Goal: Task Accomplishment & Management: Manage account settings

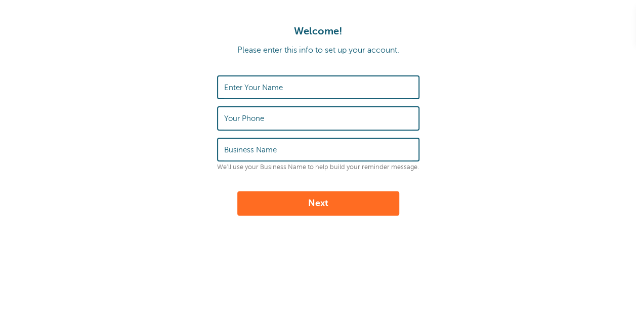
click at [304, 83] on input "Enter Your Name" at bounding box center [318, 87] width 188 height 22
type input "[PERSON_NAME]"
click at [295, 129] on input "2198954802" at bounding box center [318, 118] width 188 height 22
type input "2"
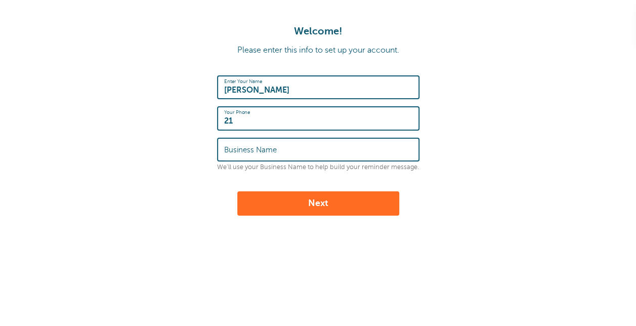
type input "2193155144"
type input "The Collective Talk, "Real Talk 4 Real Change" LLC"
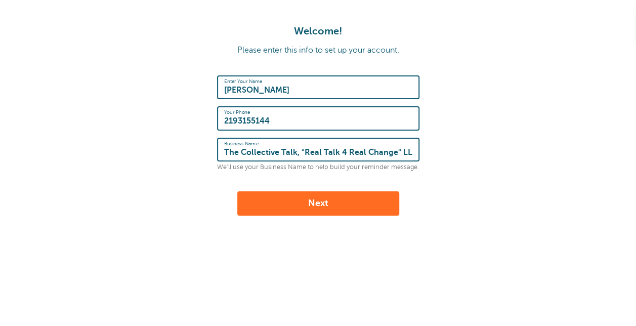
click at [327, 197] on button "Next" at bounding box center [318, 203] width 162 height 24
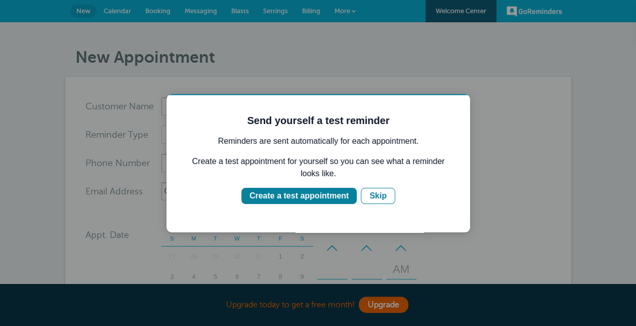
click at [327, 197] on div "Create a test appointment" at bounding box center [299, 196] width 99 height 12
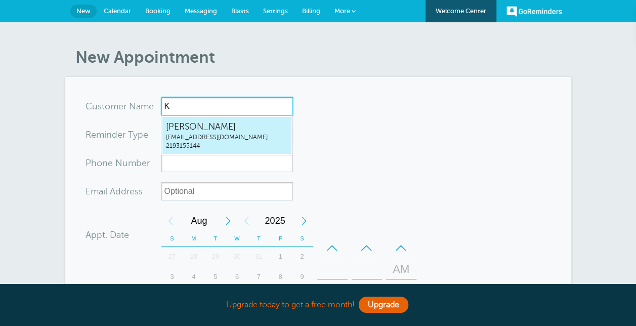
click at [261, 148] on span "2193155144" at bounding box center [227, 146] width 122 height 9
type input "KentricBensonrealtalk4realchange@gmail.com2193155144"
type input "Kentric Benson"
type input "2193155144"
type input "realtalk4realchange@gmail.com"
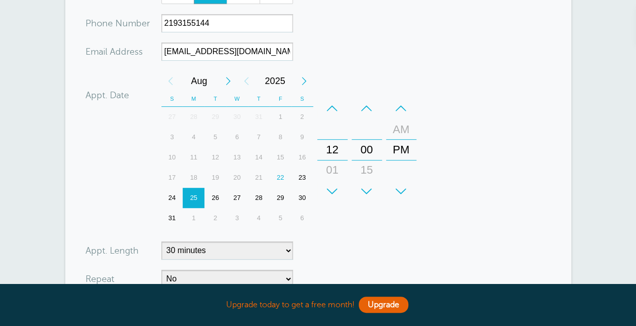
scroll to position [149, 0]
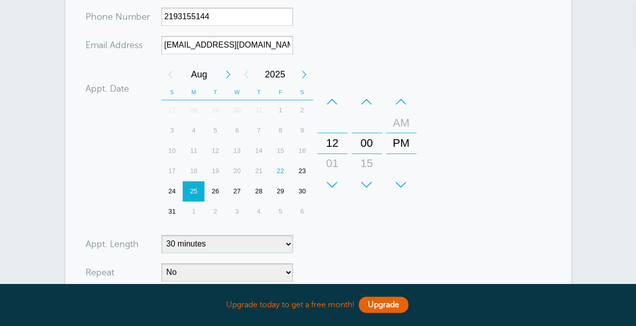
click at [283, 168] on div "22" at bounding box center [281, 171] width 22 height 20
click at [333, 136] on div "12" at bounding box center [332, 143] width 24 height 20
click at [402, 121] on div "AM" at bounding box center [401, 123] width 24 height 20
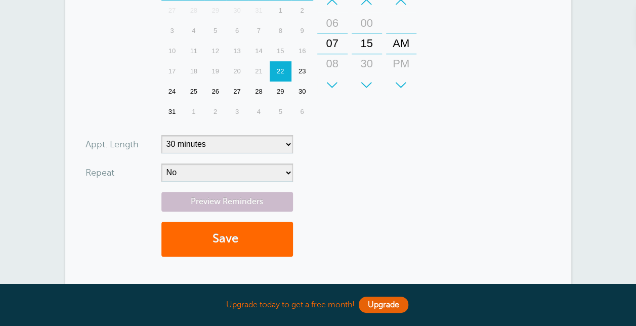
scroll to position [251, 0]
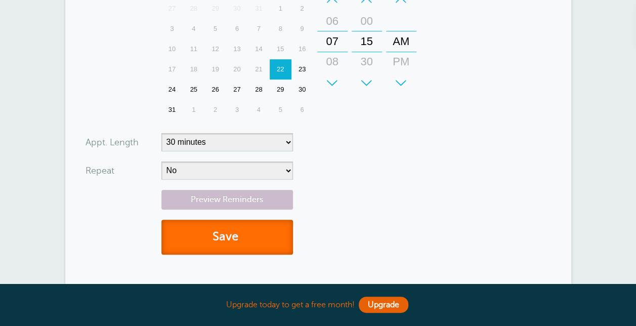
click at [271, 240] on button "Save" at bounding box center [228, 237] width 132 height 35
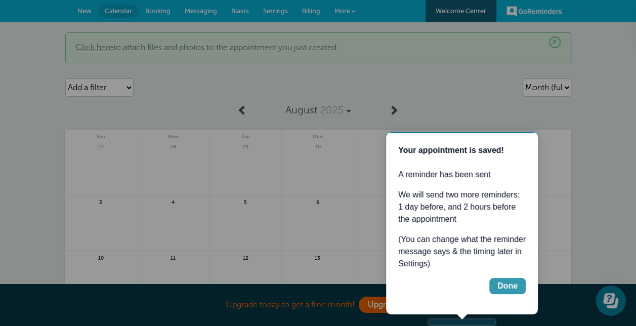
click at [501, 284] on div "Done" at bounding box center [508, 286] width 20 height 12
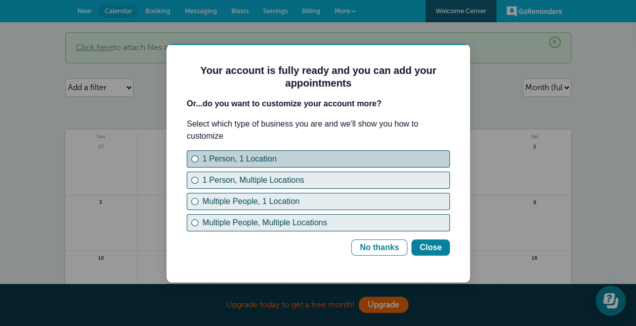
click at [311, 159] on div "1 Person, 1 Location" at bounding box center [326, 159] width 247 height 12
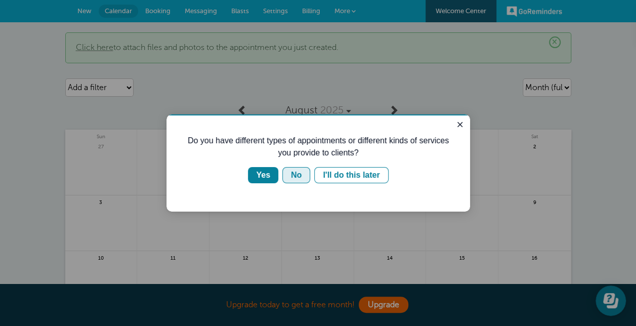
click at [304, 173] on button "No" at bounding box center [297, 175] width 28 height 16
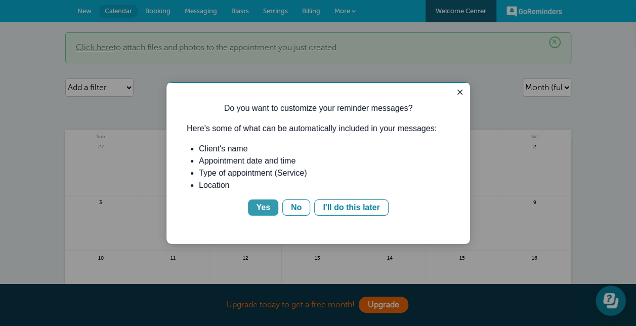
click at [265, 209] on div "Yes" at bounding box center [263, 208] width 14 height 12
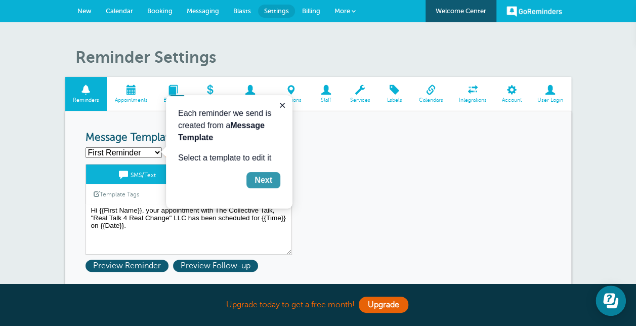
click at [269, 184] on div "Next" at bounding box center [264, 180] width 18 height 12
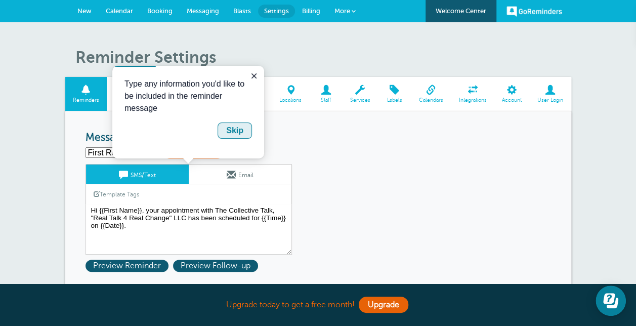
click at [240, 133] on div "Skip" at bounding box center [234, 131] width 17 height 12
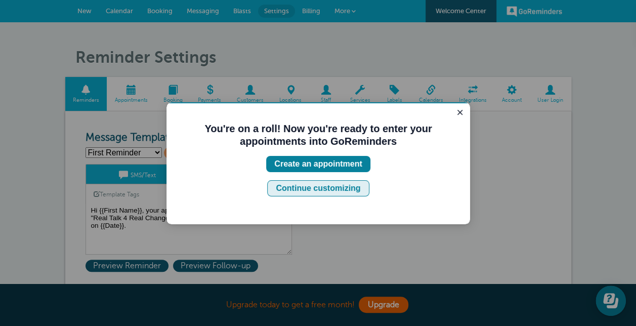
click at [293, 184] on div "Continue customizing" at bounding box center [318, 188] width 85 height 12
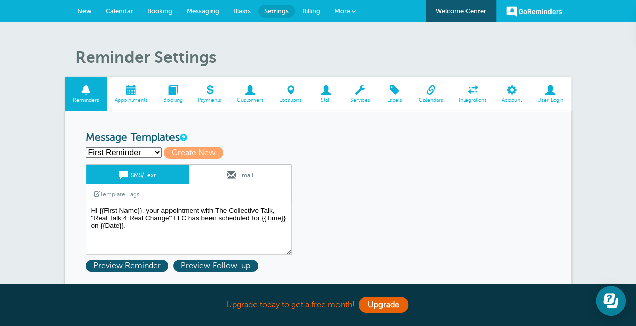
click at [128, 151] on select "First Reminder Second Reminder Third Reminder Create new..." at bounding box center [124, 152] width 76 height 11
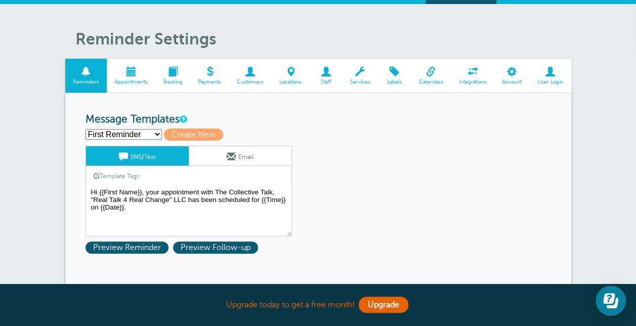
scroll to position [29, 0]
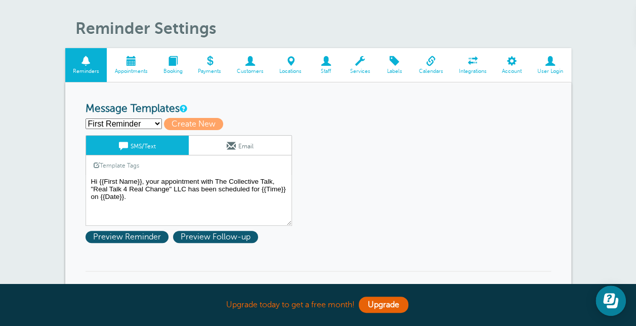
click at [507, 66] on span at bounding box center [512, 61] width 35 height 10
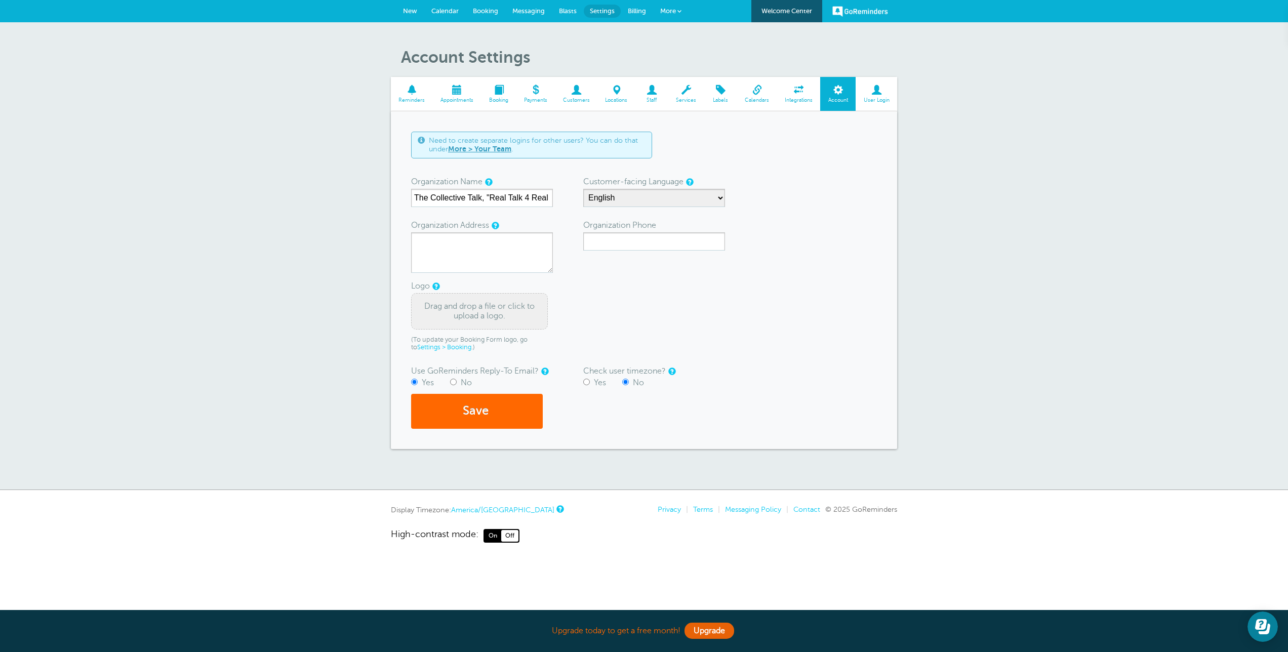
drag, startPoint x: 531, startPoint y: 1, endPoint x: 292, endPoint y: 203, distance: 312.9
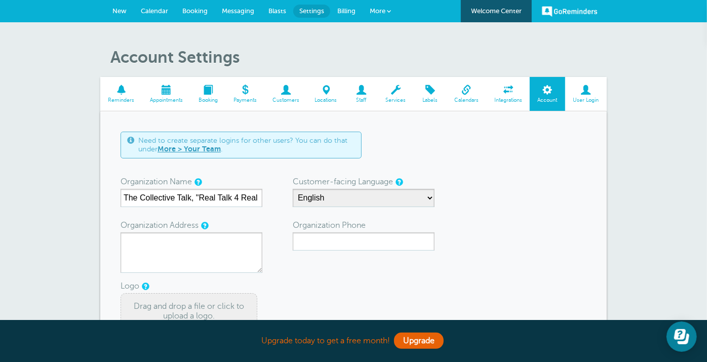
drag, startPoint x: 1232, startPoint y: 0, endPoint x: 443, endPoint y: 58, distance: 791.4
click at [443, 58] on h1 "Account Settings" at bounding box center [358, 57] width 496 height 19
click at [424, 93] on span at bounding box center [430, 90] width 33 height 10
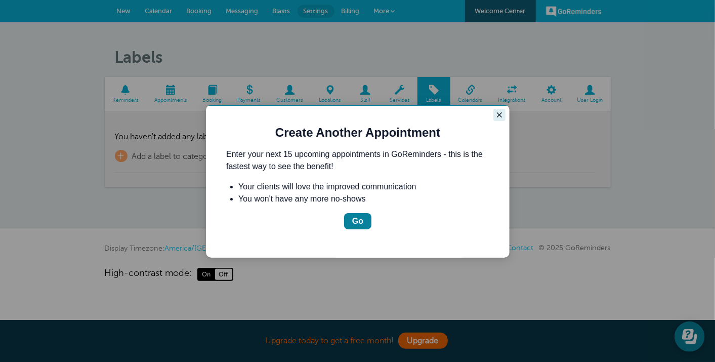
click at [495, 112] on icon "Close guide" at bounding box center [499, 114] width 8 height 8
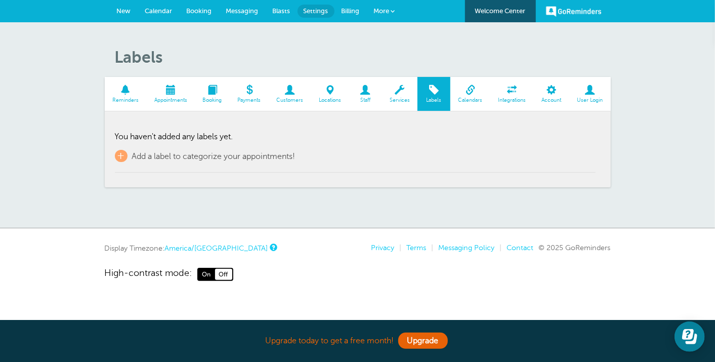
click at [399, 96] on link "Services" at bounding box center [400, 94] width 36 height 34
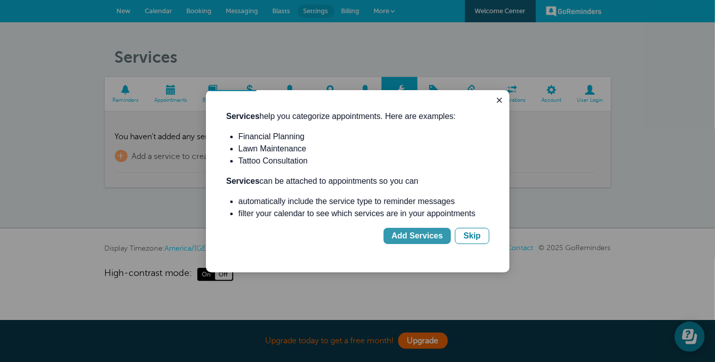
click at [423, 233] on div "Add Services" at bounding box center [416, 235] width 51 height 12
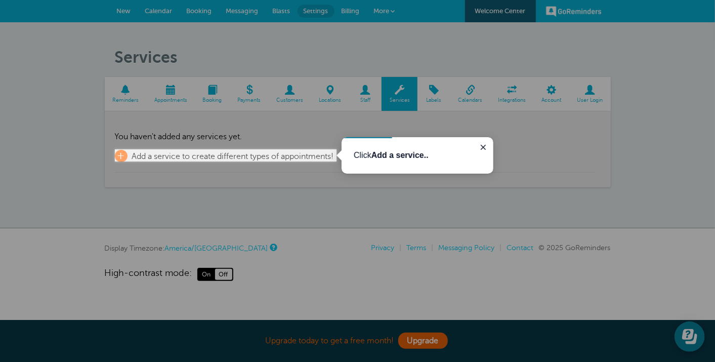
click at [53, 146] on div at bounding box center [168, 74] width 337 height 149
click at [480, 144] on icon "Close guide" at bounding box center [483, 147] width 8 height 8
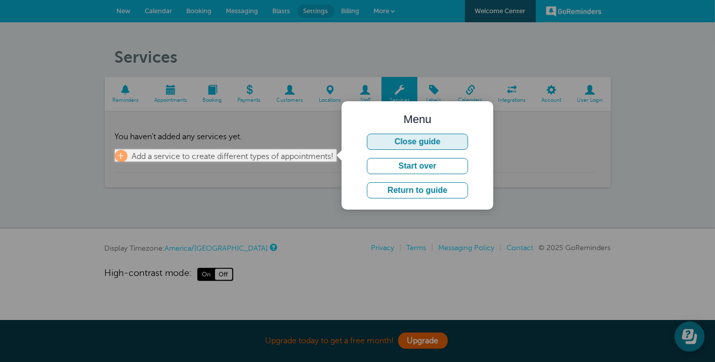
click at [397, 144] on button "Close guide" at bounding box center [417, 141] width 101 height 16
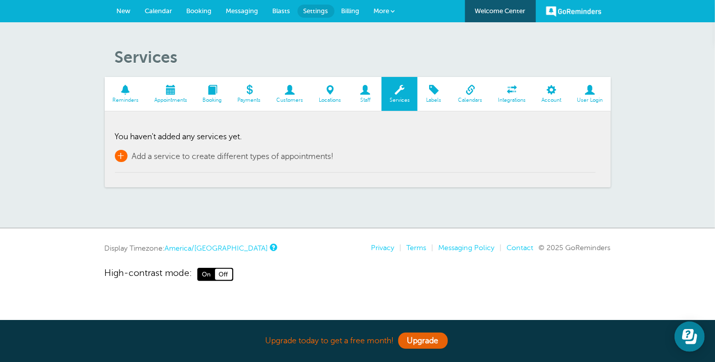
click at [119, 151] on span "+" at bounding box center [121, 156] width 13 height 12
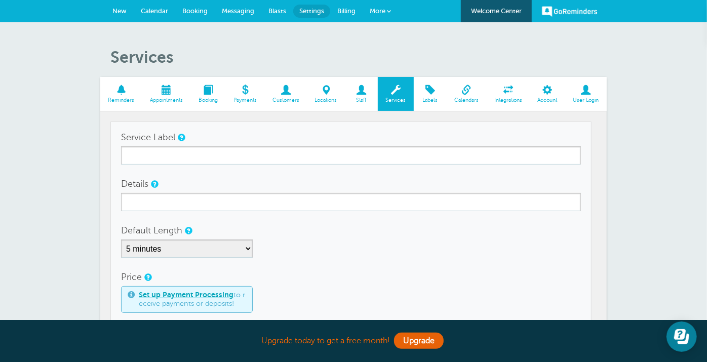
click at [59, 156] on div "Services Reminders Appointments Booking Payments Customers Locations Staff Serv…" at bounding box center [353, 252] width 707 height 461
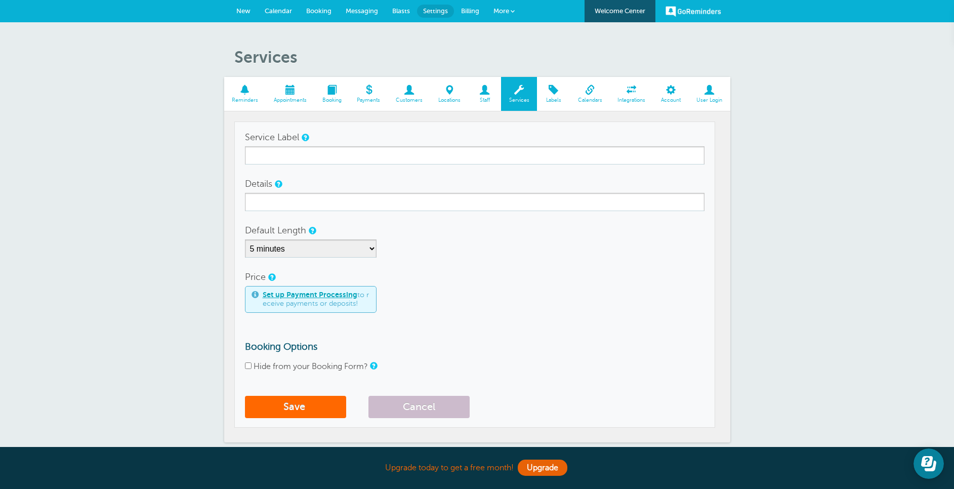
drag, startPoint x: 681, startPoint y: 1, endPoint x: 148, endPoint y: 247, distance: 587.2
click at [148, 247] on div "Services Reminders Appointments Booking Payments Customers Locations Staff Serv…" at bounding box center [477, 252] width 954 height 461
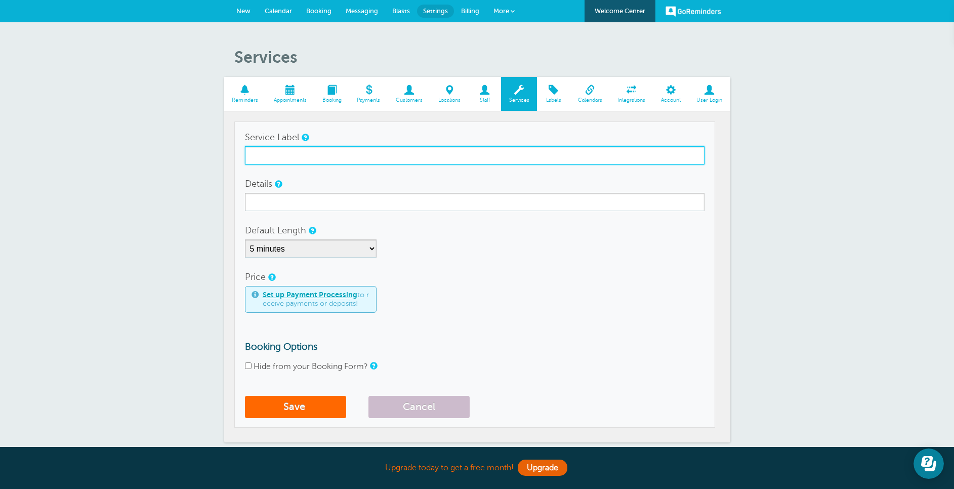
click at [349, 162] on input "Service Label" at bounding box center [475, 155] width 460 height 18
paste input "The Collective Talk – Guest Recording"
type input "The Collective Talk – Guest Recording"
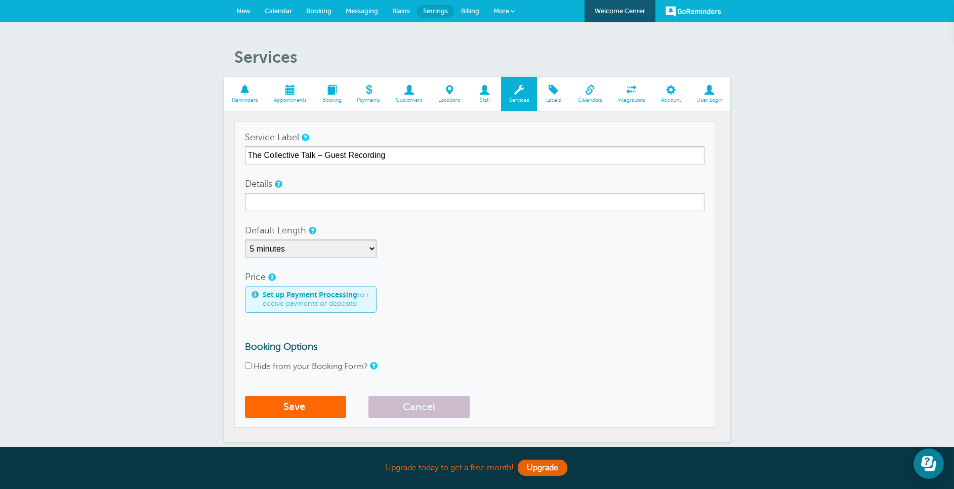
click at [196, 180] on div "Services Reminders Appointments Booking Payments Customers Locations Staff Serv…" at bounding box center [477, 252] width 954 height 461
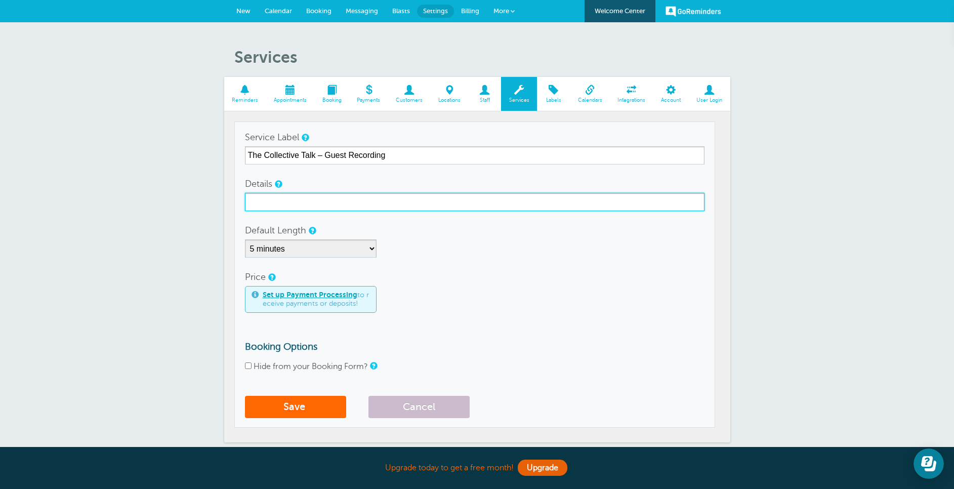
click at [330, 199] on input "Details" at bounding box center [475, 202] width 460 height 18
paste input ""Book a time to record as a guest on The Collective Talk. You’ll receive automa…"
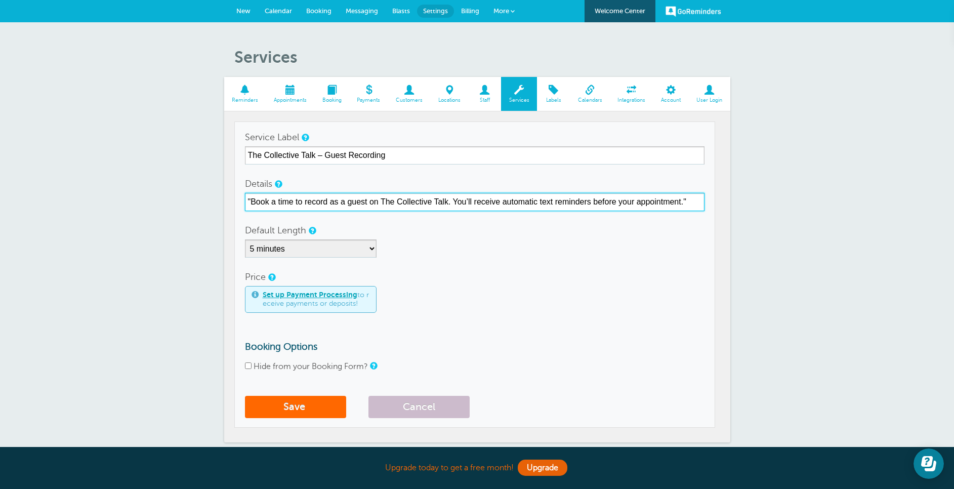
type input ""Book a time to record as a guest on The Collective Talk. You’ll receive automa…"
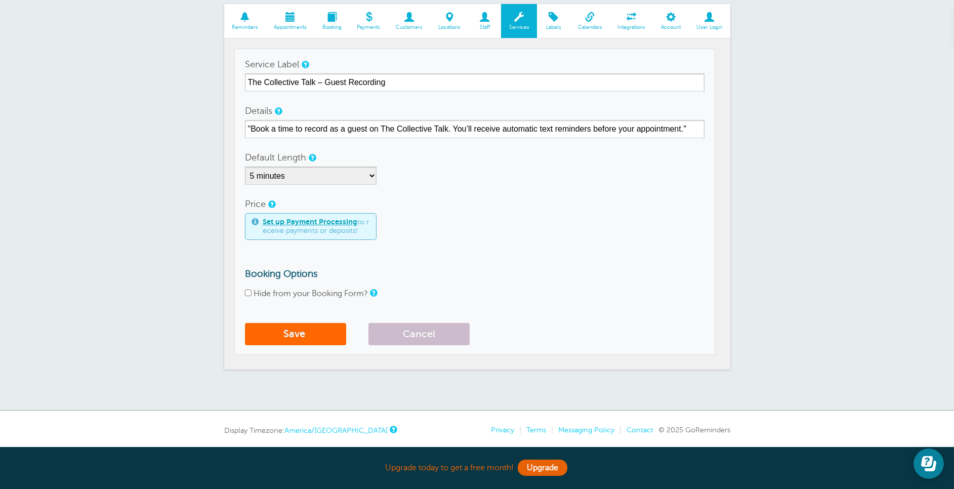
scroll to position [57, 0]
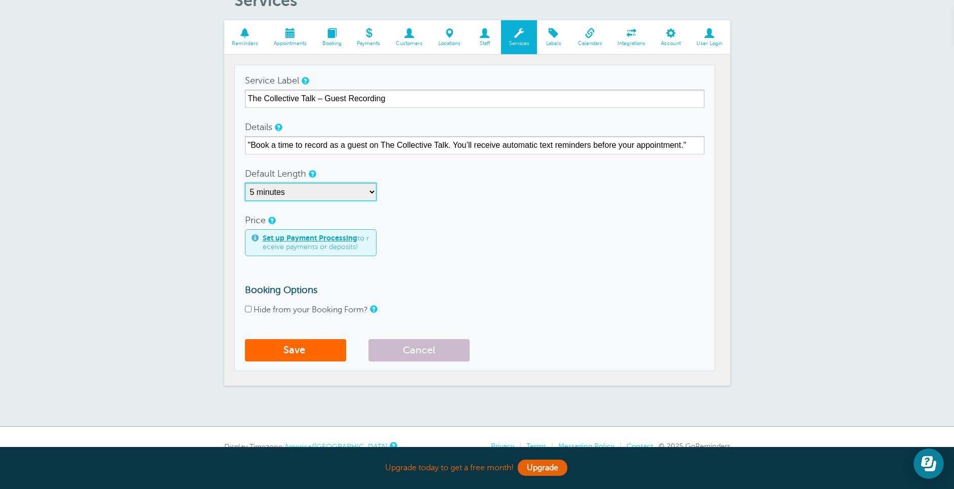
click at [330, 190] on select "5 minutes 10 minutes 15 minutes 20 minutes 25 minutes 30 minutes 35 minutes 40 …" at bounding box center [311, 192] width 132 height 18
select select "60"
click at [245, 183] on select "5 minutes 10 minutes 15 minutes 20 minutes 25 minutes 30 minutes 35 minutes 40 …" at bounding box center [311, 192] width 132 height 18
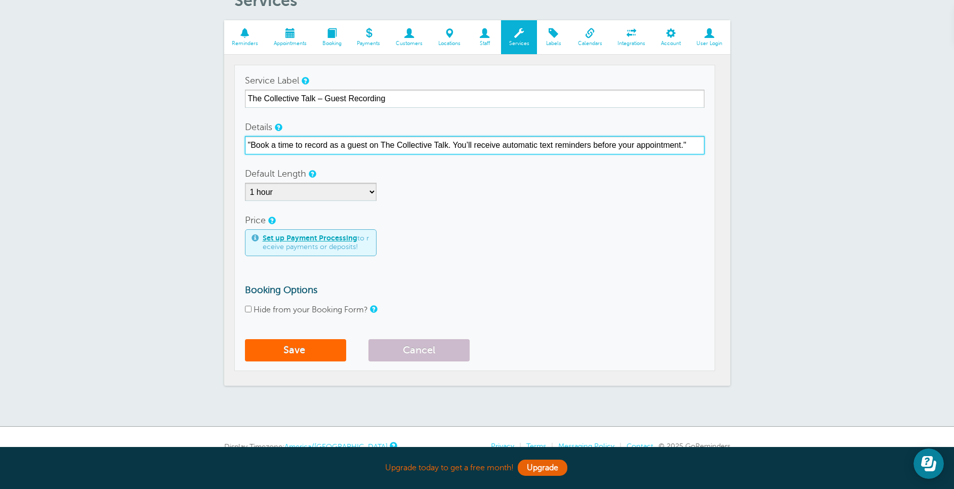
click at [490, 151] on input ""Book a time to record as a guest on The Collective Talk. You’ll receive automa…" at bounding box center [475, 145] width 460 height 18
paste input "Book a time to record as a guest on The Collective Talk. You’ll receive automat…"
type input "Book a time to record as a guest on The Collective Talk. You’ll receive automat…"
click at [471, 143] on input "Book a time to record as a guest on The Collective Talk. You’ll receive automat…" at bounding box center [475, 145] width 460 height 18
paste input "Join me for The Collective Talk Podcast recording. Recording link: https://stud…"
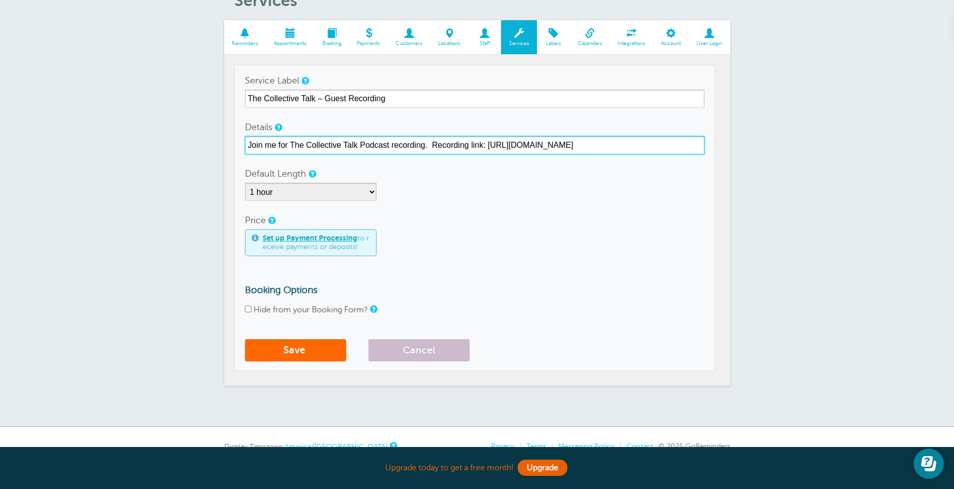
type input "Join me for The Collective Talk Podcast recording. Recording link: https://stud…"
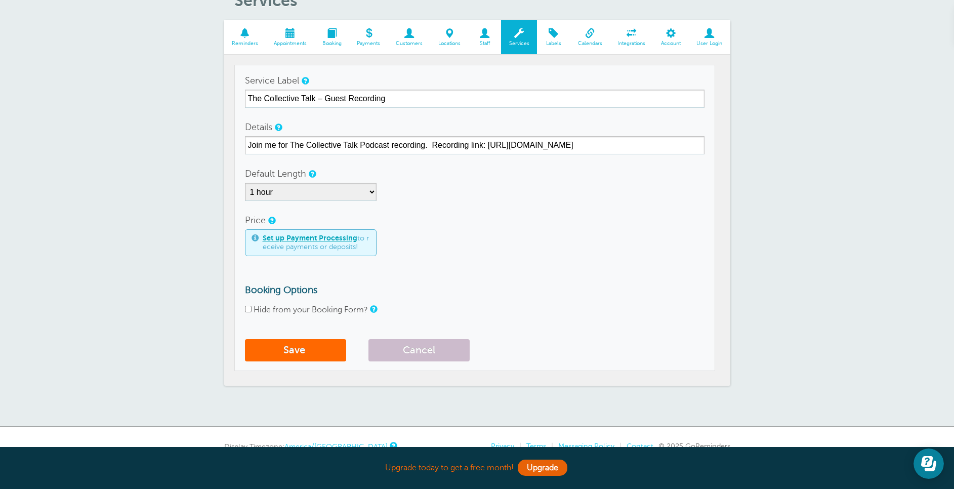
scroll to position [37, 0]
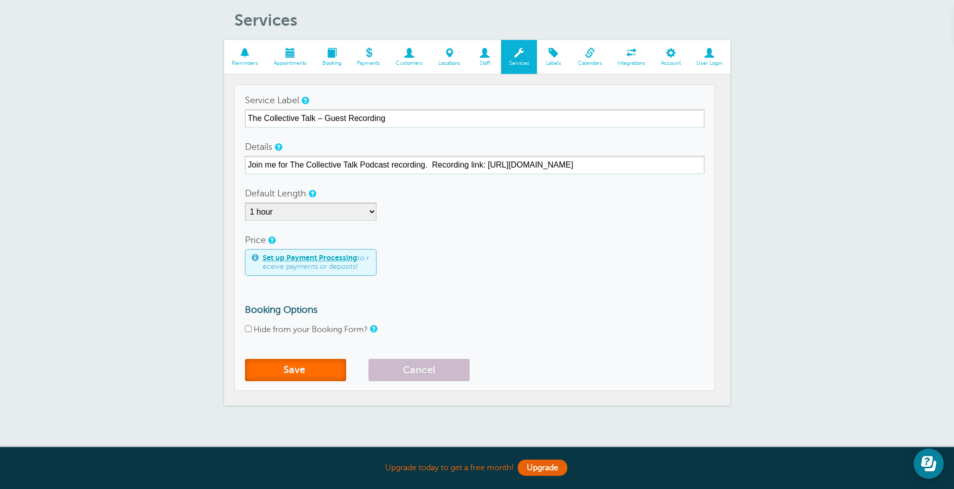
click at [289, 361] on button "Save" at bounding box center [295, 370] width 101 height 22
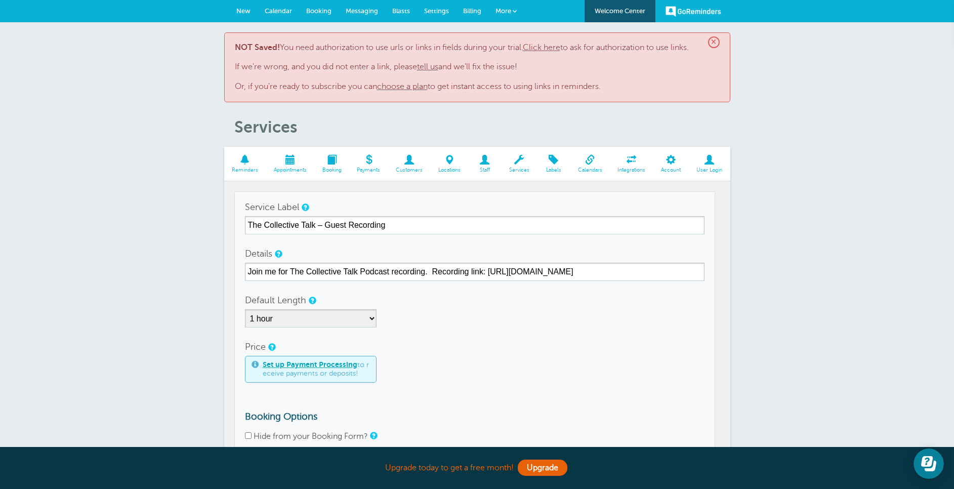
click at [549, 48] on link "Click here" at bounding box center [541, 47] width 37 height 9
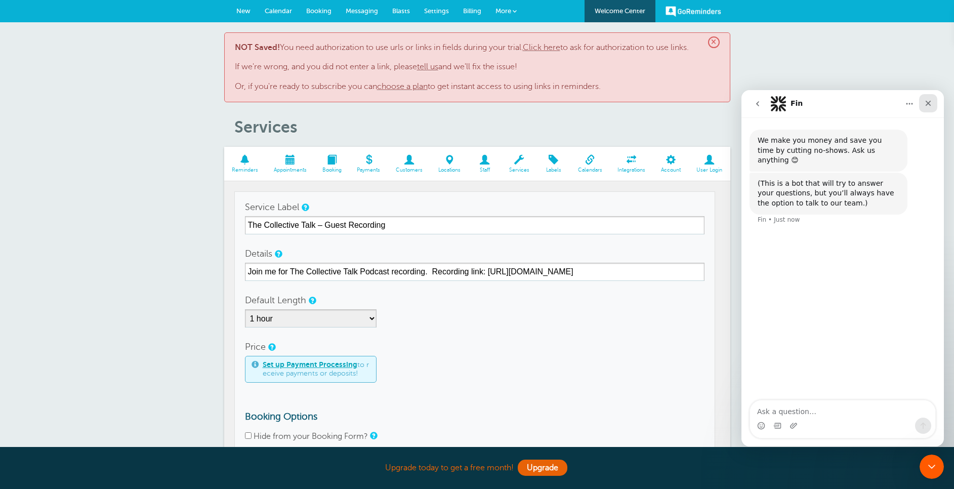
click at [930, 106] on icon "Close" at bounding box center [928, 103] width 8 height 8
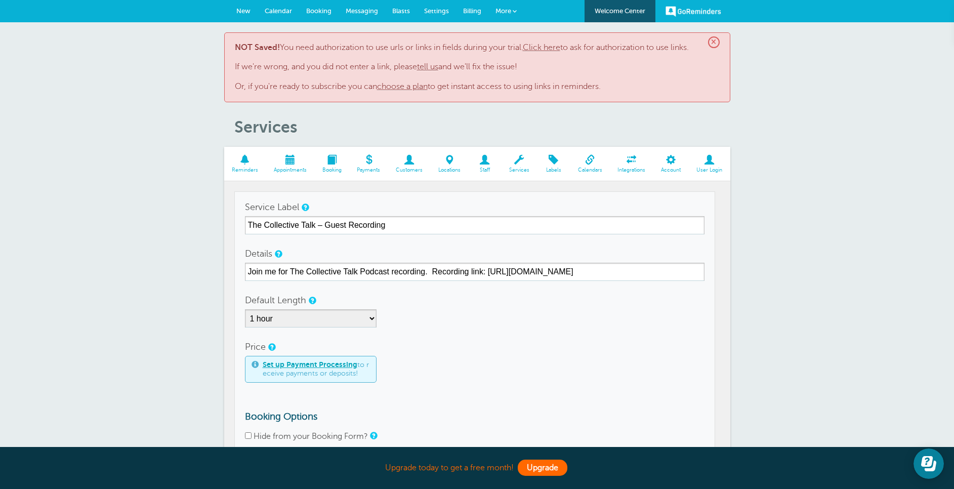
click at [532, 467] on link "Upgrade" at bounding box center [543, 468] width 50 height 16
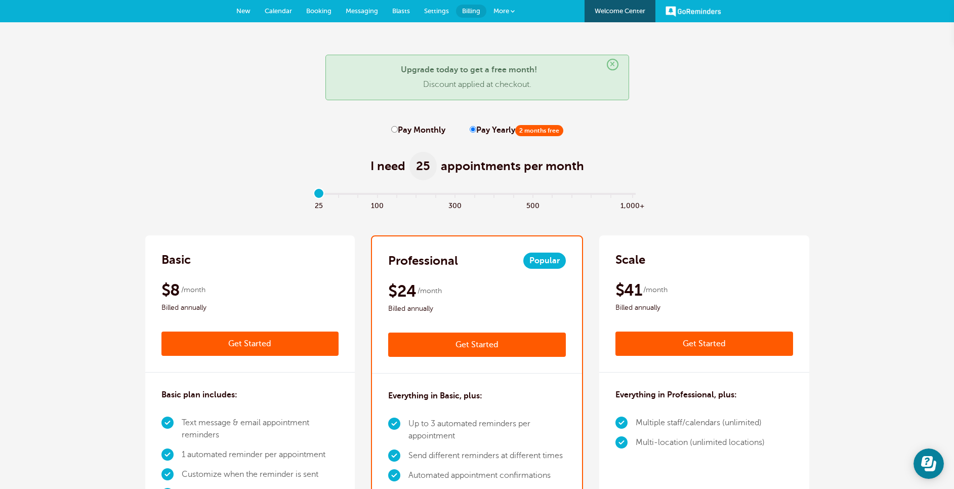
click at [292, 342] on link "Get Started" at bounding box center [251, 344] width 178 height 24
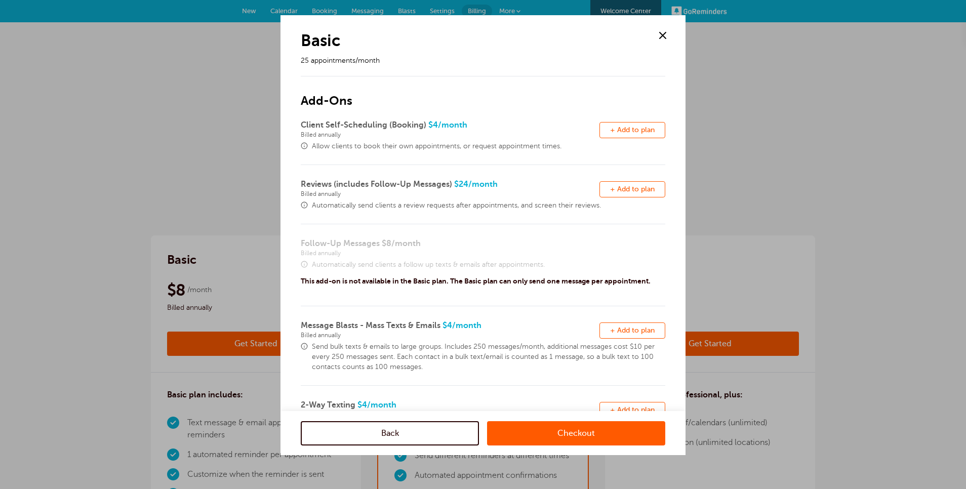
click at [437, 434] on link "Back" at bounding box center [390, 433] width 178 height 24
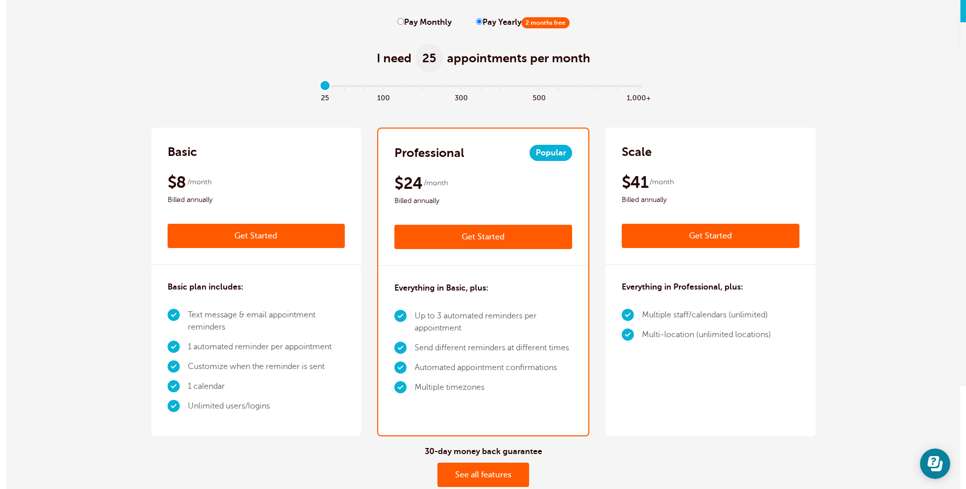
scroll to position [108, 0]
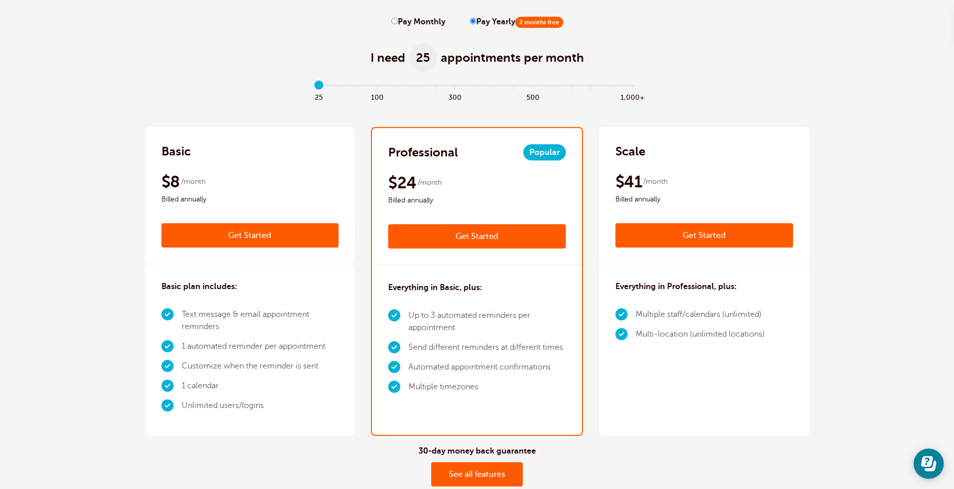
click at [394, 22] on input "Pay Monthly" at bounding box center [394, 21] width 7 height 7
radio input "true"
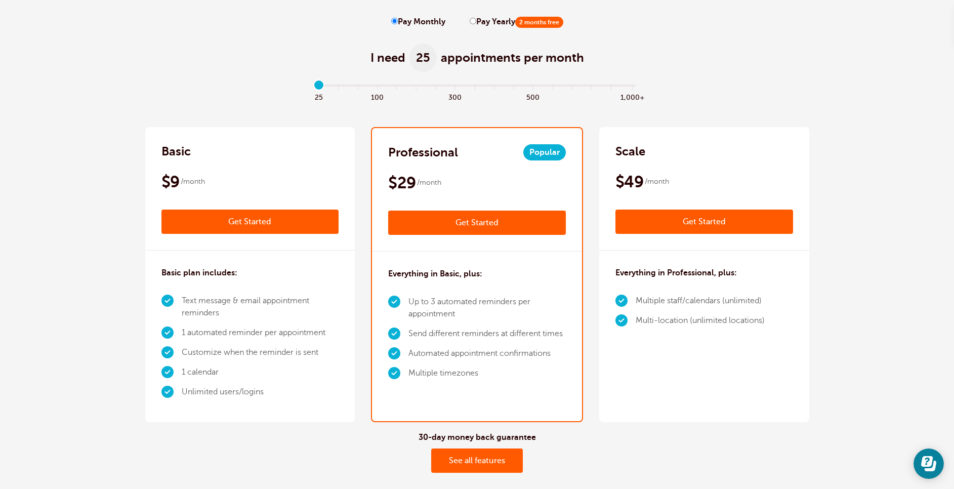
click at [394, 22] on input "Pay Monthly" at bounding box center [394, 21] width 7 height 7
drag, startPoint x: 320, startPoint y: 89, endPoint x: 319, endPoint y: 82, distance: 7.2
click at [319, 86] on input "range" at bounding box center [477, 87] width 328 height 2
drag, startPoint x: 319, startPoint y: 82, endPoint x: 330, endPoint y: 83, distance: 10.7
click at [330, 86] on input "range" at bounding box center [477, 87] width 328 height 2
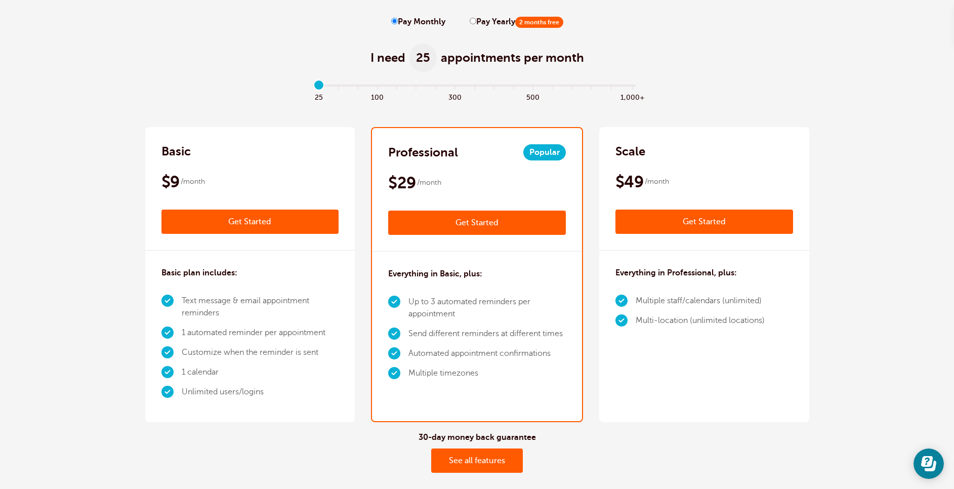
drag, startPoint x: 337, startPoint y: 86, endPoint x: 318, endPoint y: 84, distance: 18.3
type input "0"
click at [318, 86] on input "range" at bounding box center [477, 87] width 328 height 2
click at [463, 217] on link "Get Started" at bounding box center [477, 223] width 178 height 24
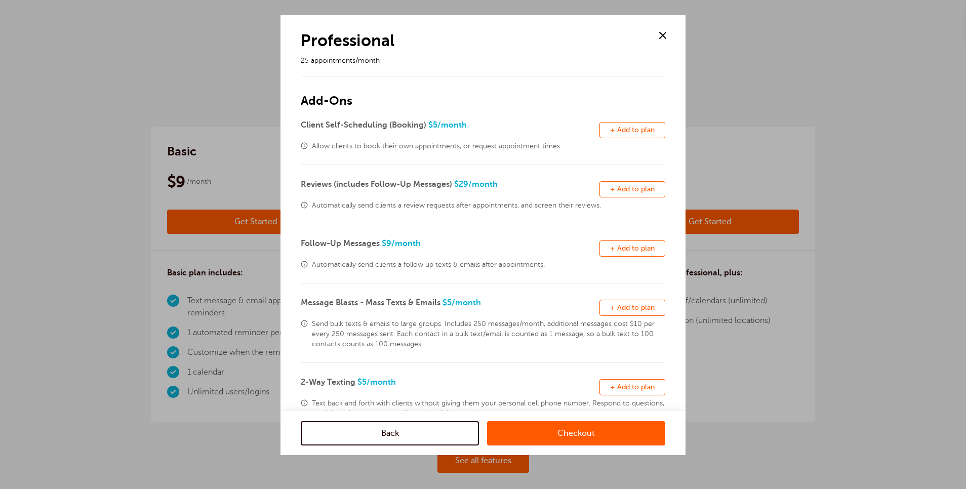
scroll to position [174, 0]
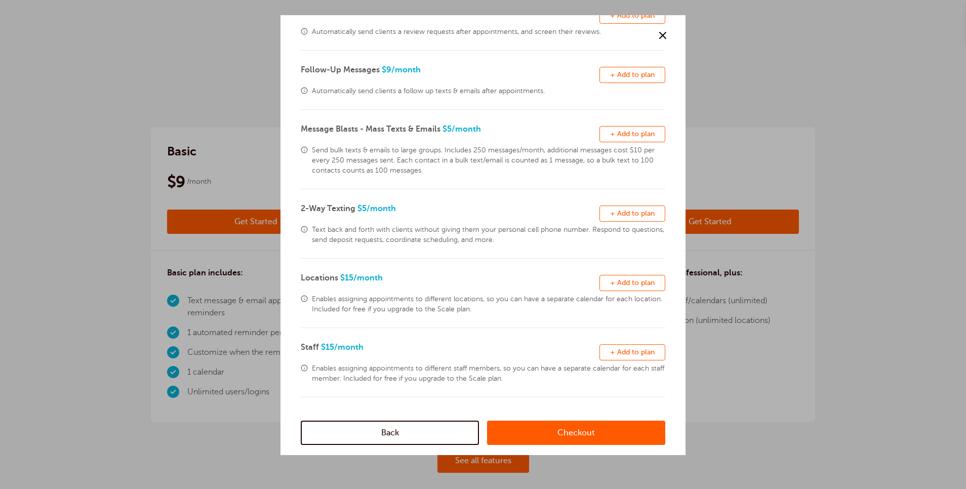
click at [610, 428] on link "Checkout" at bounding box center [576, 433] width 178 height 24
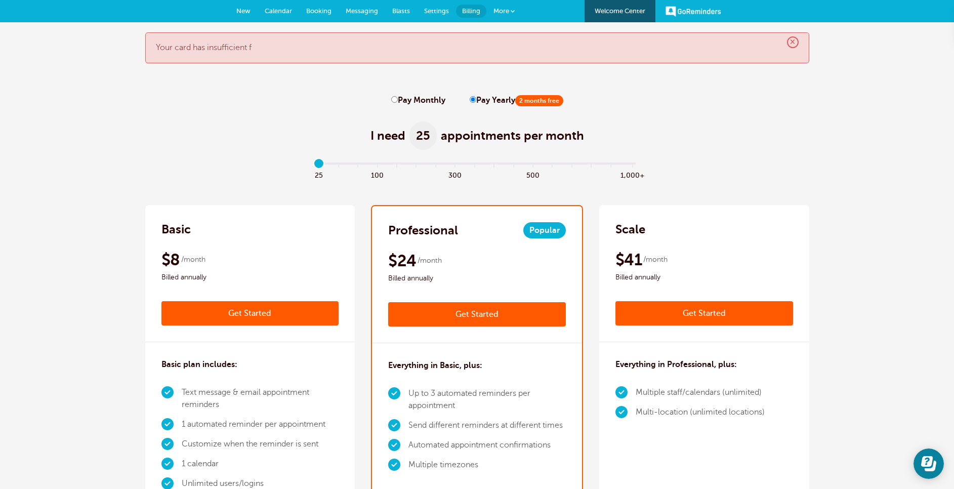
click at [458, 311] on link "Get Started" at bounding box center [477, 314] width 178 height 24
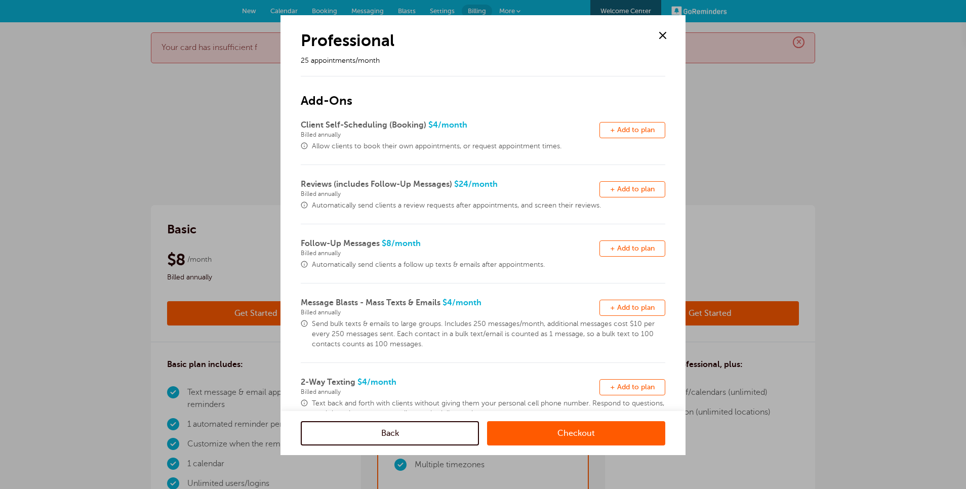
click at [618, 442] on link "Checkout" at bounding box center [576, 433] width 178 height 24
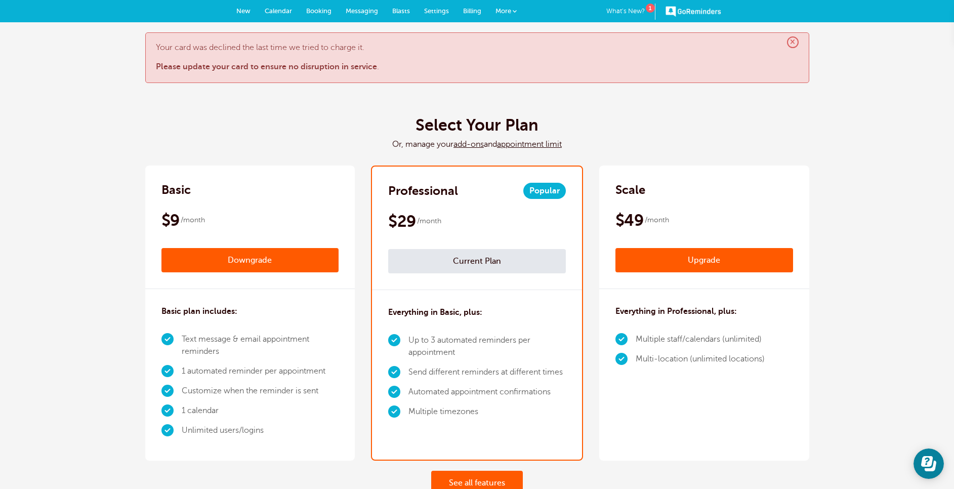
click at [790, 42] on span "×" at bounding box center [793, 42] width 12 height 12
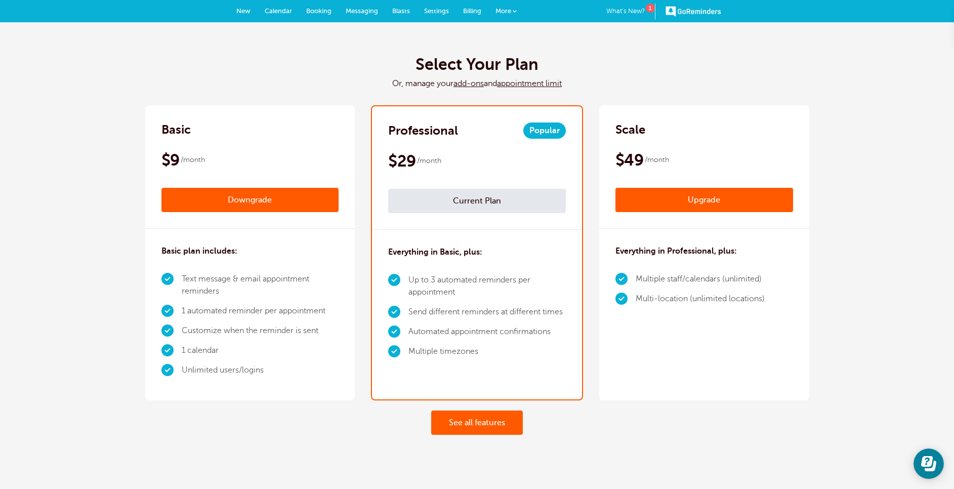
click at [243, 10] on span "New" at bounding box center [243, 11] width 14 height 8
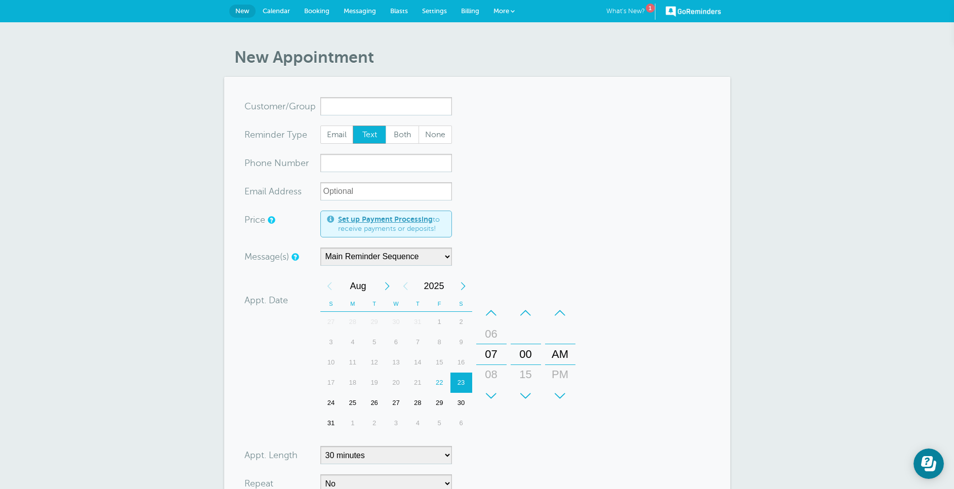
click at [631, 6] on link "What's New? 1" at bounding box center [631, 12] width 49 height 16
click at [437, 10] on span "Settings" at bounding box center [434, 11] width 25 height 8
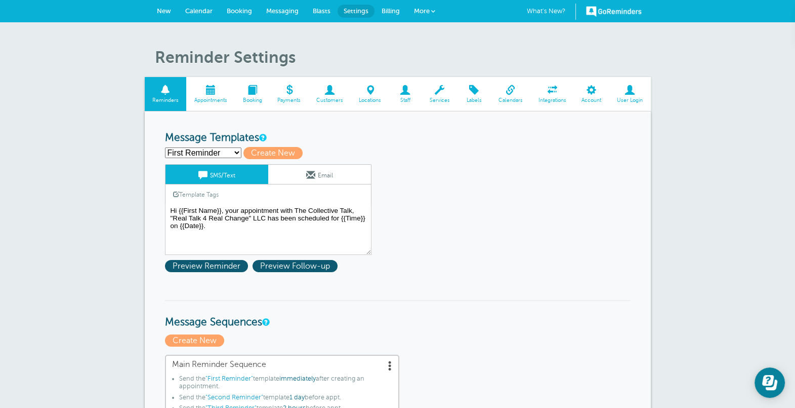
drag, startPoint x: 784, startPoint y: 6, endPoint x: 100, endPoint y: 228, distance: 719.5
click at [276, 217] on textarea "Hi {{First Name}}, your appointment with The Collective Talk, "Real Talk 4 Real…" at bounding box center [268, 229] width 207 height 51
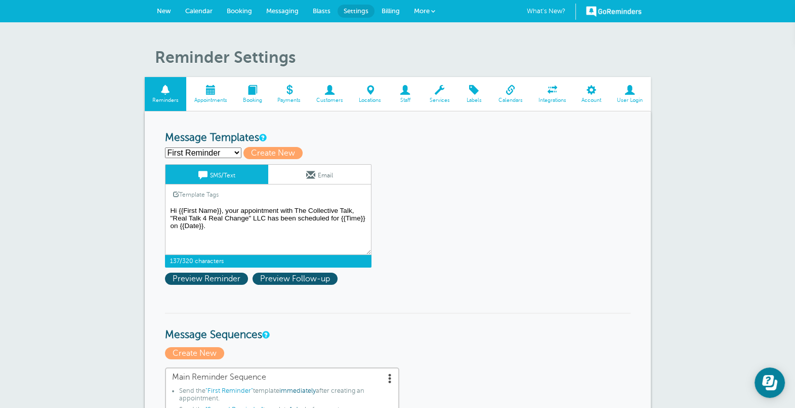
paste textarea "[[First Name]], you’re booked for The Collective Talk – Guest Recording on [[Da…"
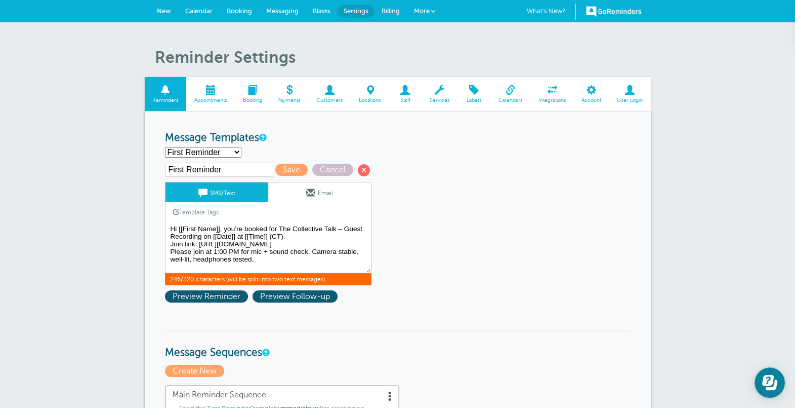
click at [276, 217] on div "SMS/Text Email Template Tags Copy SMS Click to add a tag to your message. Custo…" at bounding box center [268, 233] width 207 height 103
type textarea "Hi [[First Name]], you’re booked for The Collective Talk – Guest Recording on […"
click at [281, 215] on div "Template Tags Copy SMS" at bounding box center [268, 212] width 207 height 20
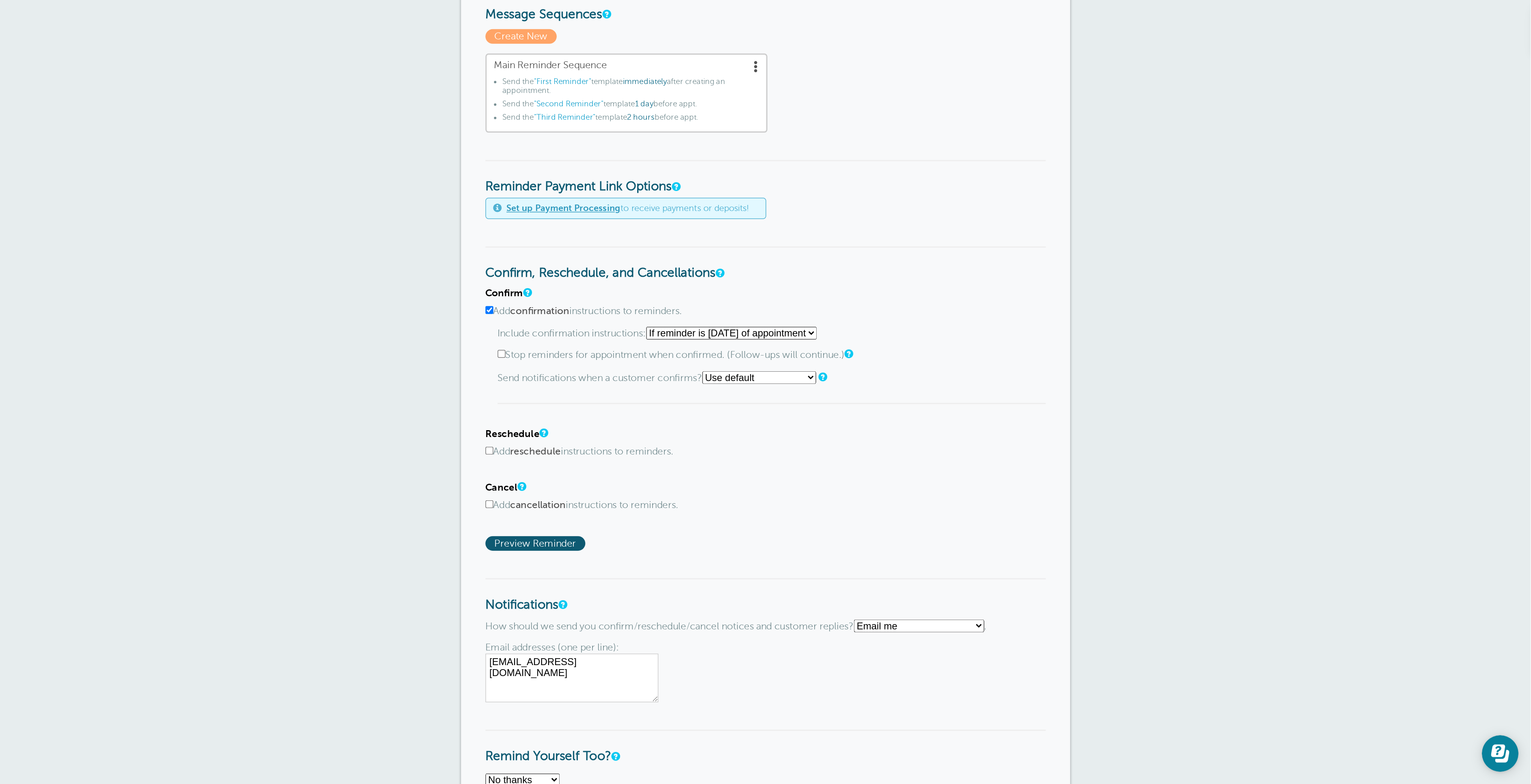
scroll to position [183, 0]
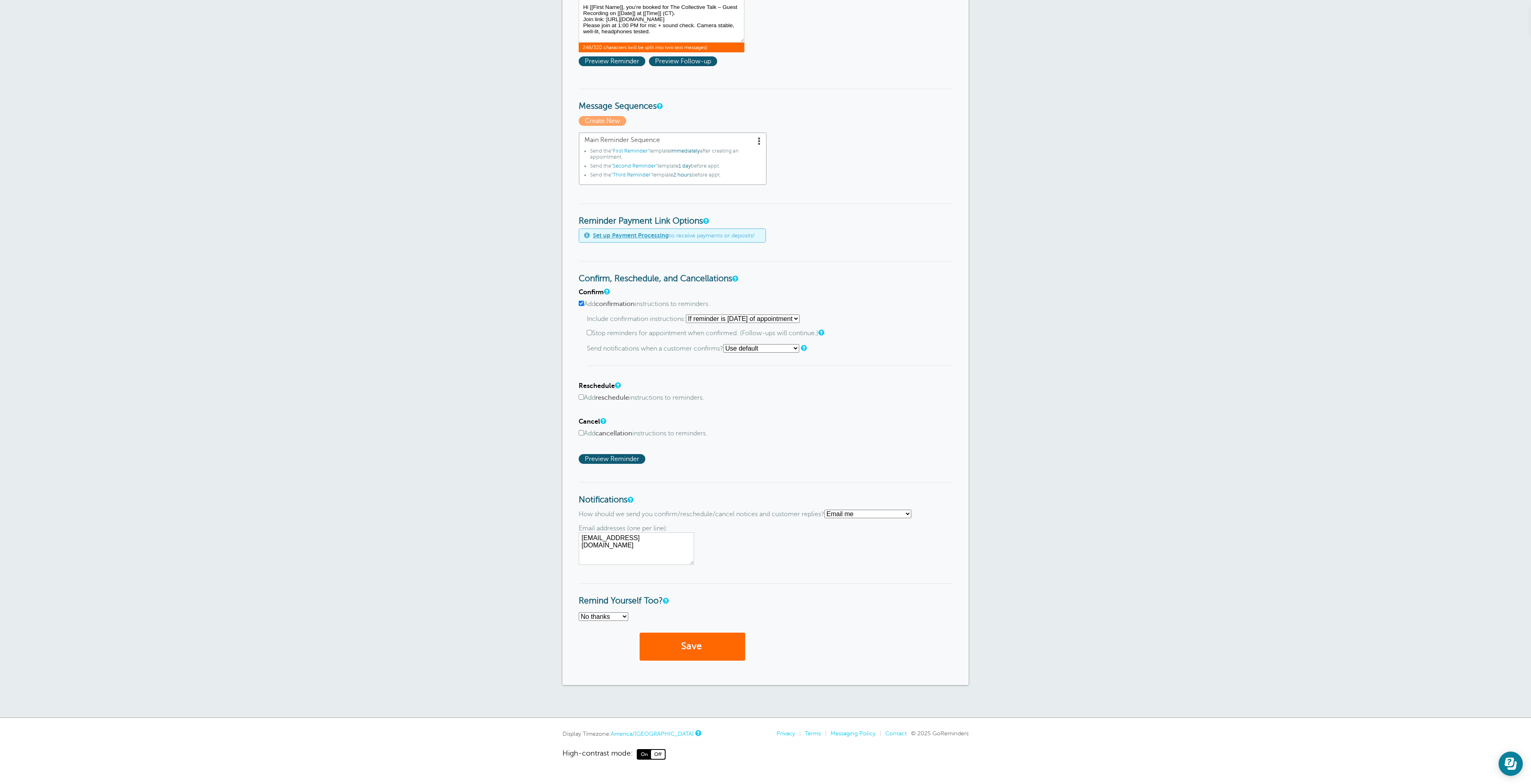
drag, startPoint x: 645, startPoint y: 22, endPoint x: 338, endPoint y: 186, distance: 348.1
click at [338, 186] on div "Reminder Settings Reminders Appointments Booking Payments Customers Locations S…" at bounding box center [765, 280] width 1531 height 876
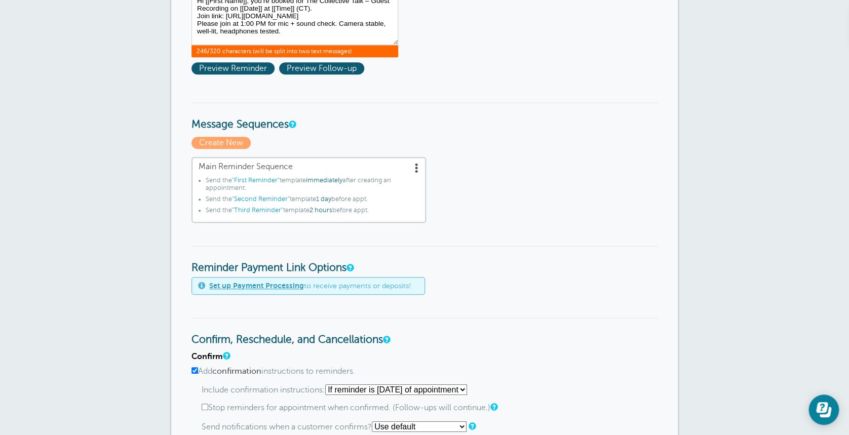
drag, startPoint x: 1805, startPoint y: 2, endPoint x: 123, endPoint y: 225, distance: 1697.6
click at [123, 225] on div "Reminder Settings Reminders Appointments Booking Payments Customers Locations S…" at bounding box center [424, 340] width 849 height 1093
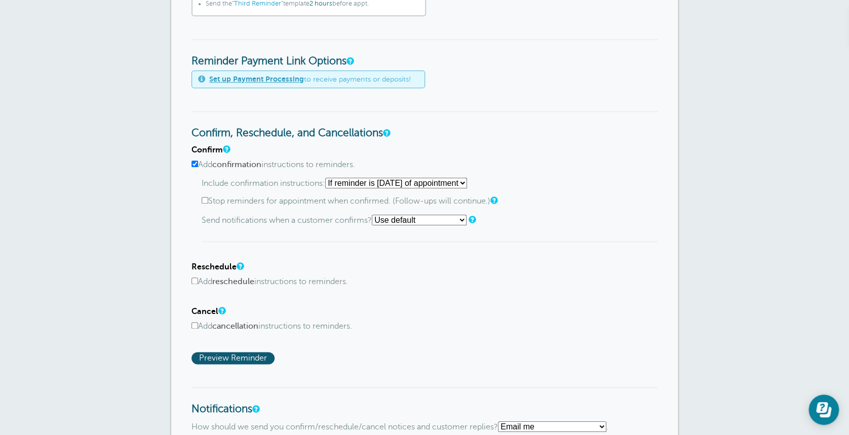
scroll to position [435, 0]
click at [192, 165] on input "Add confirmation instructions to reminders." at bounding box center [194, 162] width 7 height 7
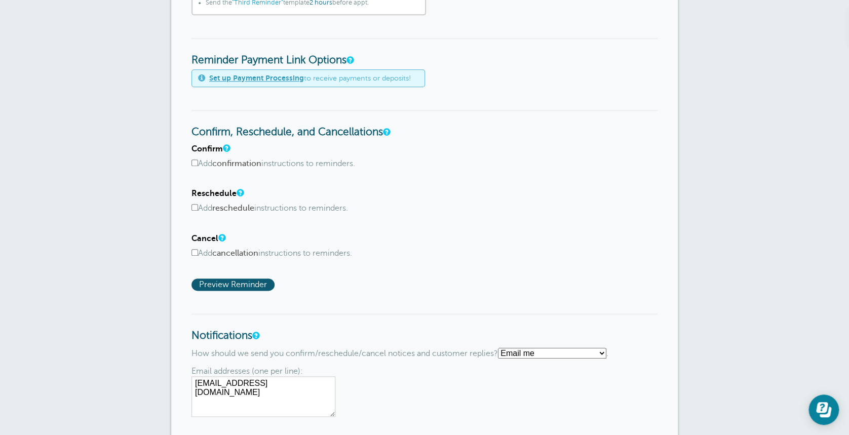
click at [192, 165] on input "Add confirmation instructions to reminders." at bounding box center [194, 162] width 7 height 7
checkbox input "true"
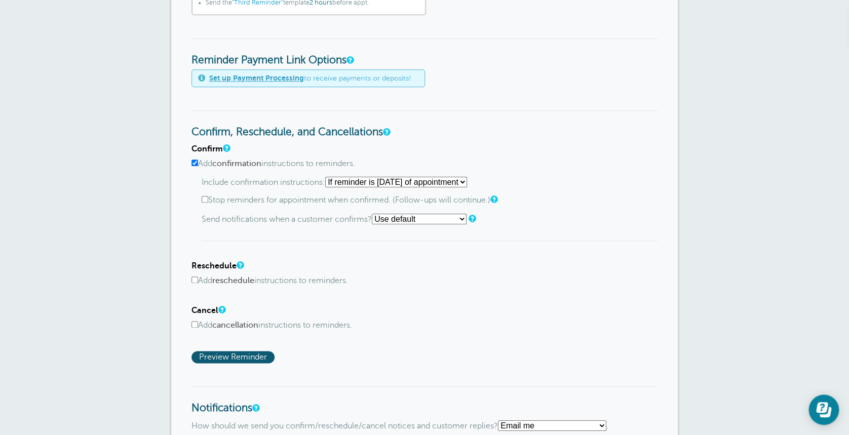
drag, startPoint x: 578, startPoint y: 113, endPoint x: 650, endPoint y: 111, distance: 71.4
click at [649, 112] on h3 "Confirm, Reschedule, and Cancellations" at bounding box center [424, 124] width 466 height 29
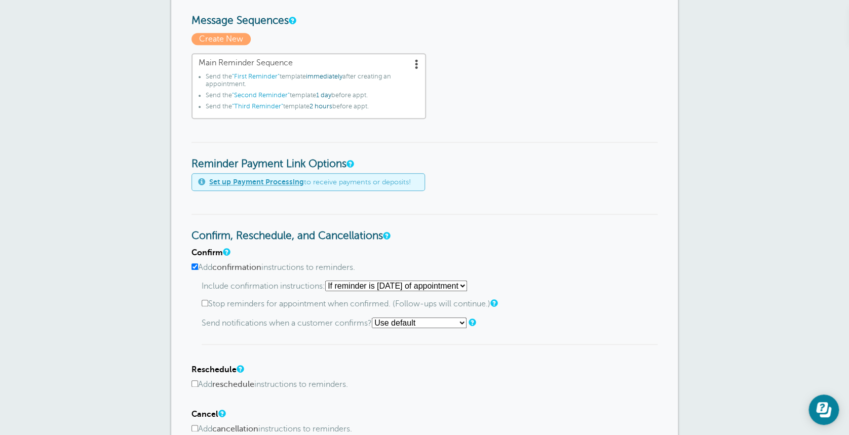
scroll to position [55, 0]
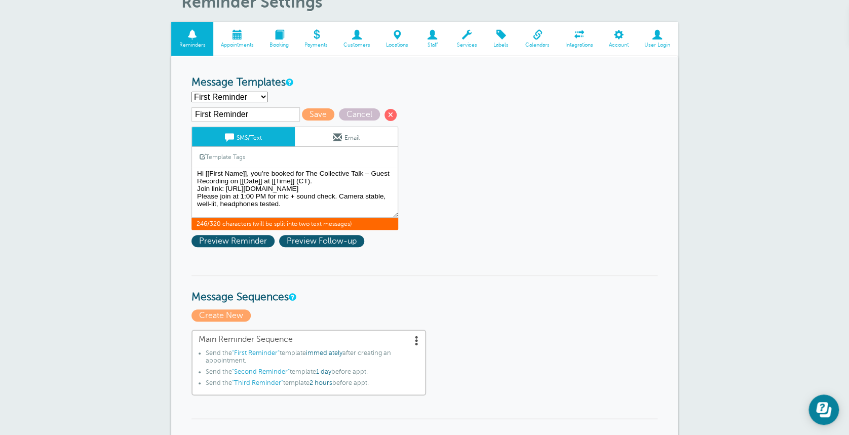
click at [380, 176] on textarea "Hi {{First Name}}, your appointment with The Collective Talk, "Real Talk 4 Real…" at bounding box center [294, 192] width 207 height 51
click at [371, 177] on textarea "Hi {{First Name}}, your appointment with The Collective Talk, "Real Talk 4 Real…" at bounding box center [294, 192] width 207 height 51
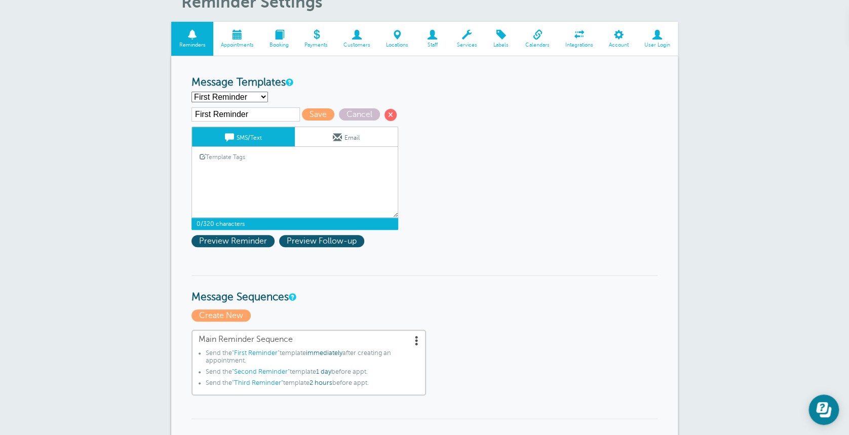
paste textarea "Hi [[First Name]], you’re booked for The Collective Talk on [[Date]] at [[Time]…"
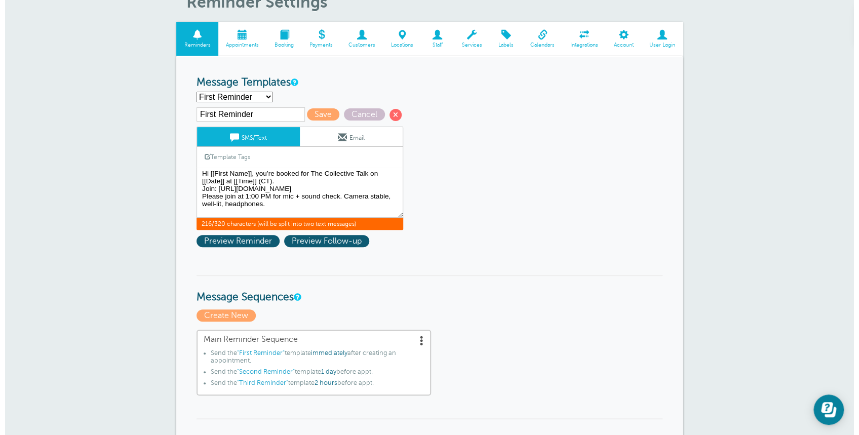
scroll to position [0, 0]
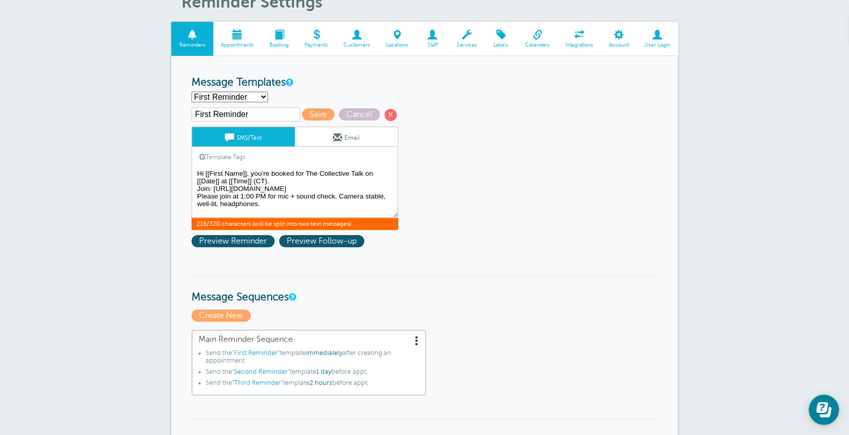
type textarea "Hi [[First Name]], you’re booked for The Collective Talk on [[Date]] at [[Time]…"
click at [348, 141] on link "Email" at bounding box center [346, 136] width 103 height 19
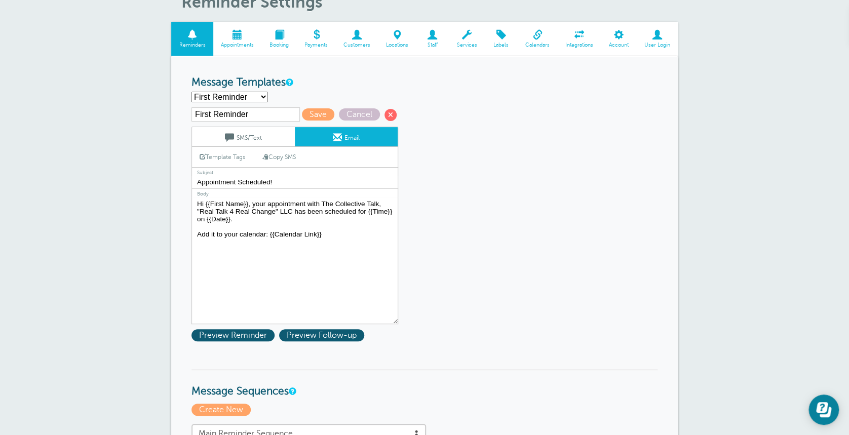
drag, startPoint x: 326, startPoint y: 238, endPoint x: 191, endPoint y: 191, distance: 142.8
click at [191, 191] on div "Subject Appointment Scheduled! Body Hi {{First Name}}, your appointment with Th…" at bounding box center [294, 245] width 207 height 157
paste textarea "[[First Name]], you’re booked for The Collective Talk on [[Date]] at [[Time]] (…"
type textarea "Hi [[First Name]], you’re booked for The Collective Talk on [[Date]] at [[Time]…"
click at [243, 137] on link "SMS/Text" at bounding box center [243, 136] width 103 height 19
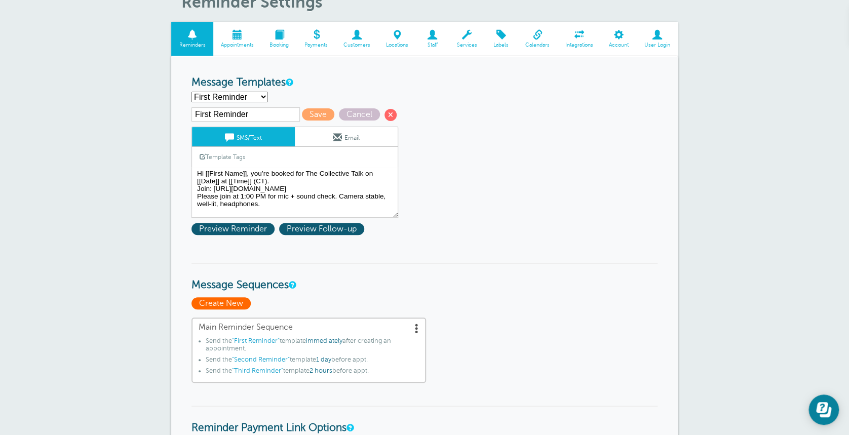
click at [202, 304] on span "Create New" at bounding box center [220, 303] width 59 height 12
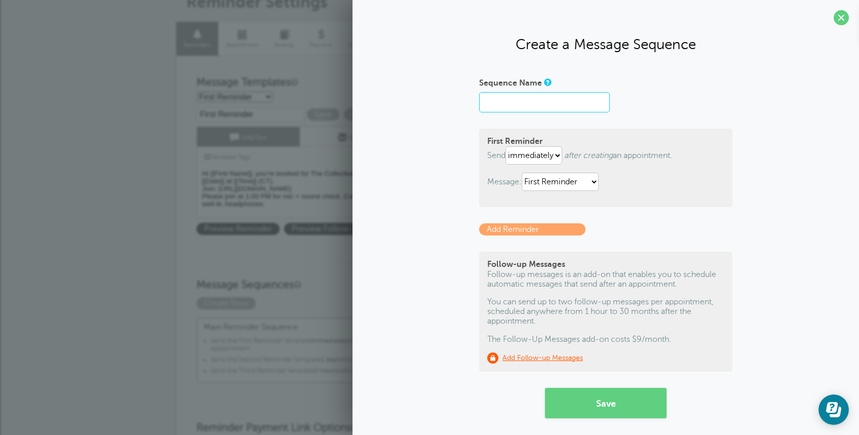
click at [513, 105] on input "Sequence Name" at bounding box center [544, 102] width 131 height 20
paste input "Guest Recording Reminders"
type input "Guest Recording Reminders"
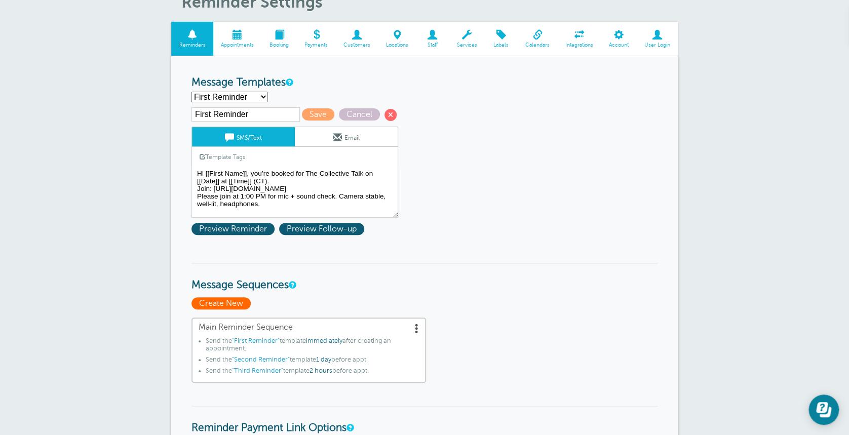
click at [228, 306] on span "Create New" at bounding box center [220, 303] width 59 height 12
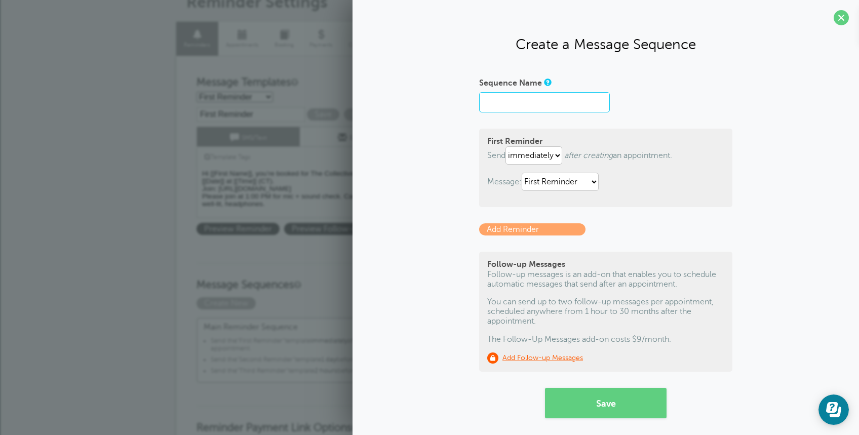
click at [540, 106] on input "Sequence Name" at bounding box center [544, 102] width 131 height 20
type input "Guest Recording Reminders"
click at [537, 228] on link "Add Reminder" at bounding box center [532, 229] width 106 height 12
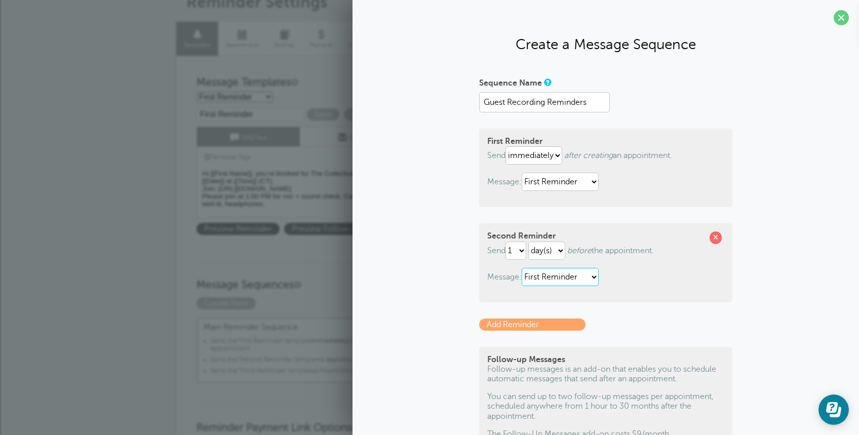
click at [555, 273] on select "First Reminder Second Reminder Third Reminder" at bounding box center [559, 277] width 77 height 18
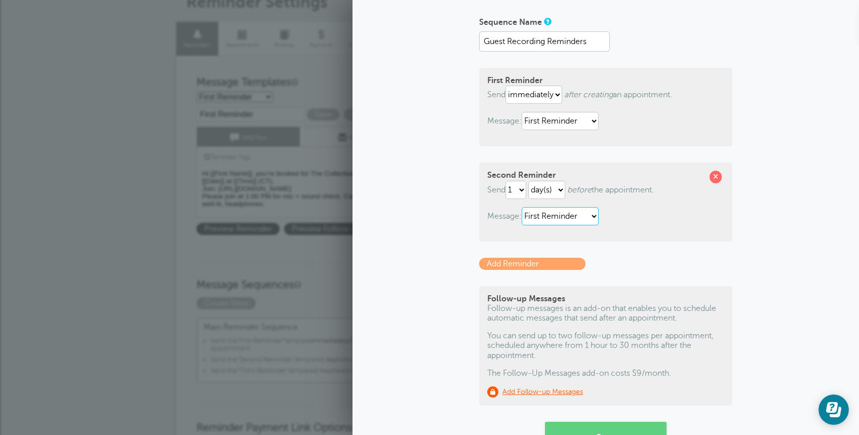
scroll to position [101, 0]
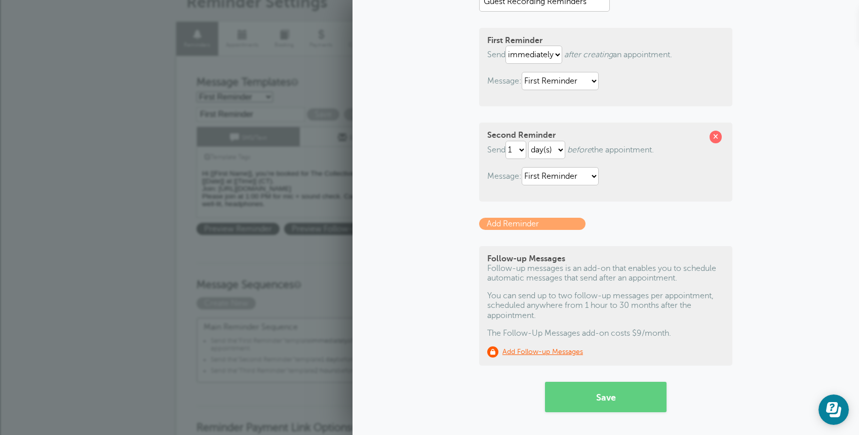
click at [483, 221] on link "Add Reminder" at bounding box center [532, 224] width 106 height 12
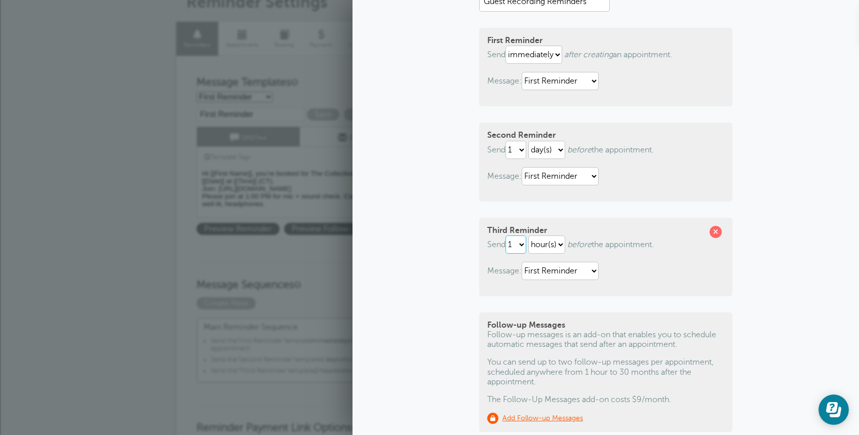
click at [519, 245] on select "1 2 3 4 5 6 7 8 9 10 11 12 13 14 15 16 17 18 19 20 21 22 23 24 25 26 27 28 29 30" at bounding box center [515, 244] width 21 height 18
click at [505, 235] on select "1 2 3 4 5 6 7 8 9 10 11 12 13 14 15 16 17 18 19 20 21 22 23 24 25 26 27 28 29 30" at bounding box center [515, 244] width 21 height 18
click at [553, 246] on select "hour(s) day(s)" at bounding box center [546, 244] width 37 height 18
click at [543, 245] on select "hour(s) day(s)" at bounding box center [546, 244] width 37 height 18
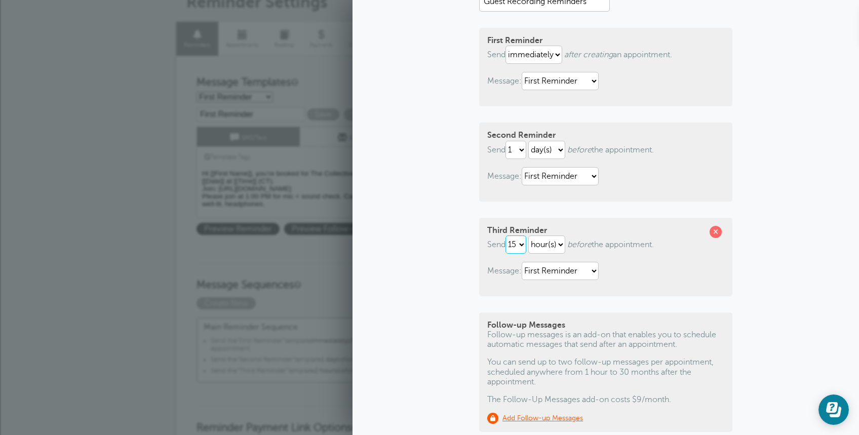
click at [515, 248] on select "1 2 3 4 5 6 7 8 9 10 11 12 13 14 15 16 17 18 19 20 21 22 23 24 25 26 27 28 29 30" at bounding box center [515, 244] width 21 height 18
select select "1"
click at [505, 235] on select "1 2 3 4 5 6 7 8 9 10 11 12 13 14 15 16 17 18 19 20 21 22 23 24 25 26 27 28 29 30" at bounding box center [515, 244] width 21 height 18
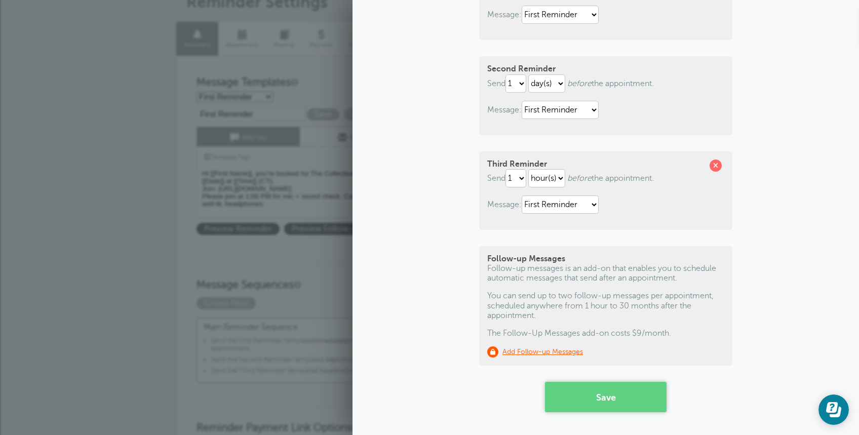
click at [624, 394] on button "Save" at bounding box center [606, 397] width 122 height 30
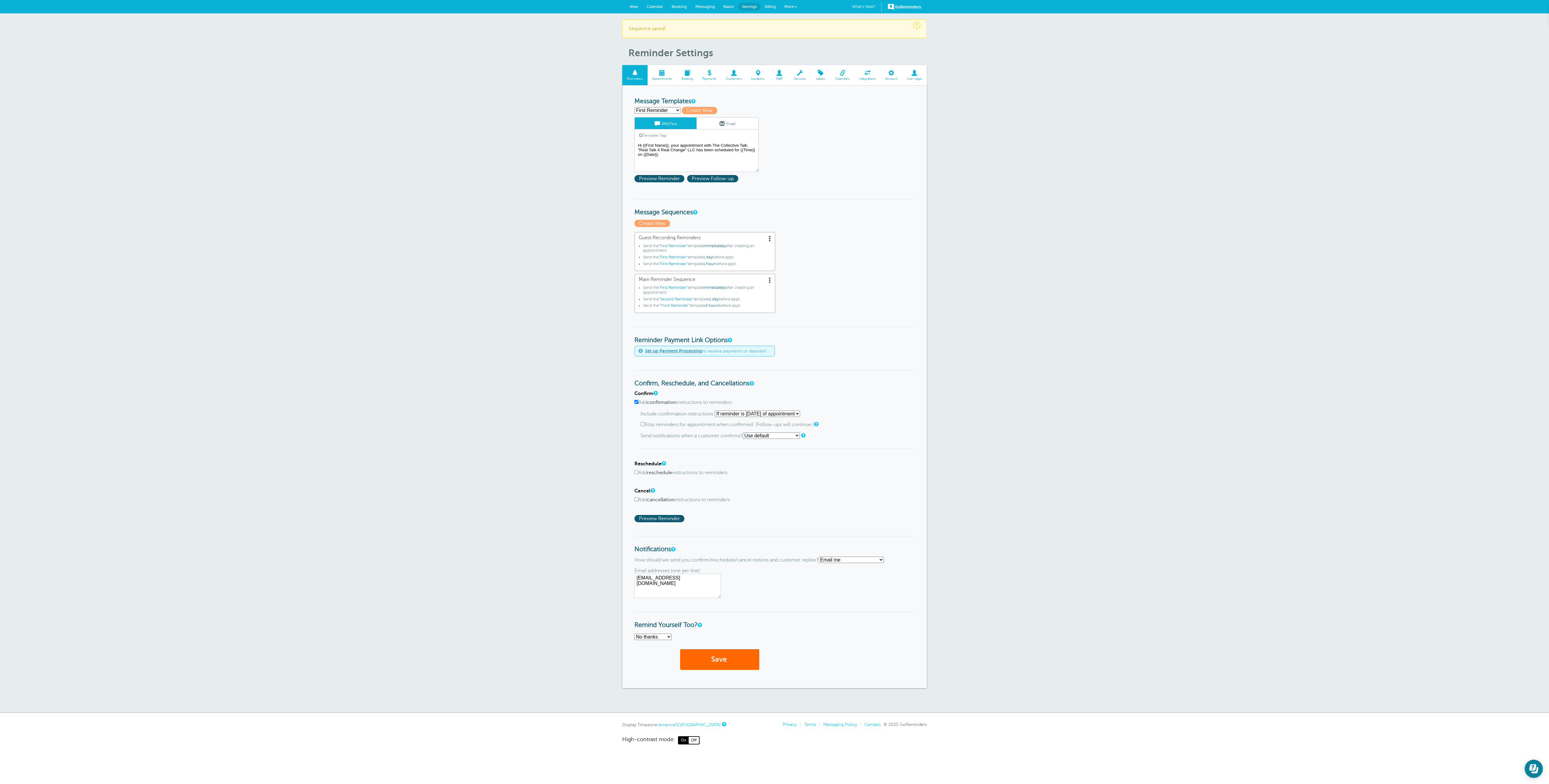
drag, startPoint x: 495, startPoint y: 0, endPoint x: 283, endPoint y: 262, distance: 337.0
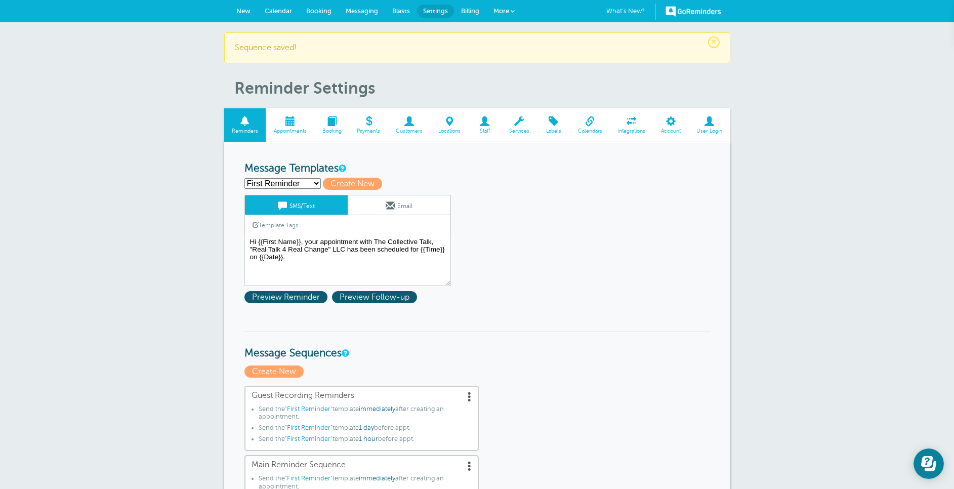
drag, startPoint x: 2408, startPoint y: 5, endPoint x: 99, endPoint y: 176, distance: 2315.5
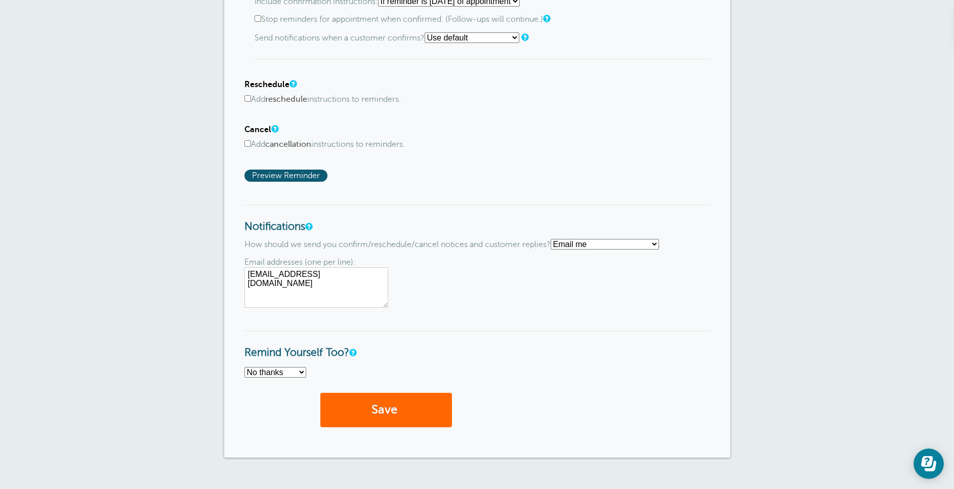
scroll to position [688, 0]
click at [567, 242] on select "Text me Email me Don't send me notifications" at bounding box center [605, 243] width 108 height 11
select select "4"
click at [555, 238] on select "Text me Email me Don't send me notifications" at bounding box center [605, 243] width 108 height 11
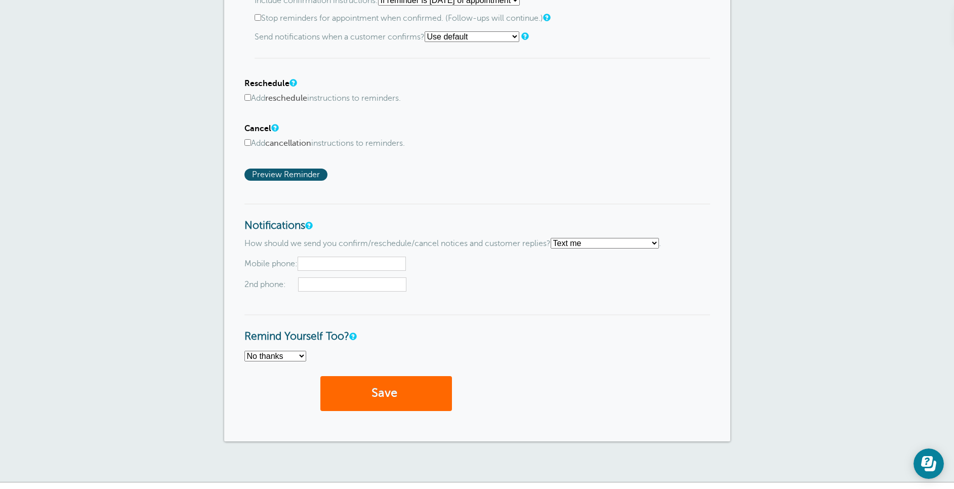
click at [368, 264] on input "text" at bounding box center [352, 264] width 108 height 14
type input "1"
type input "2193155144"
click at [293, 360] on select "No thanks Yes, text me Yes, email me" at bounding box center [276, 356] width 62 height 11
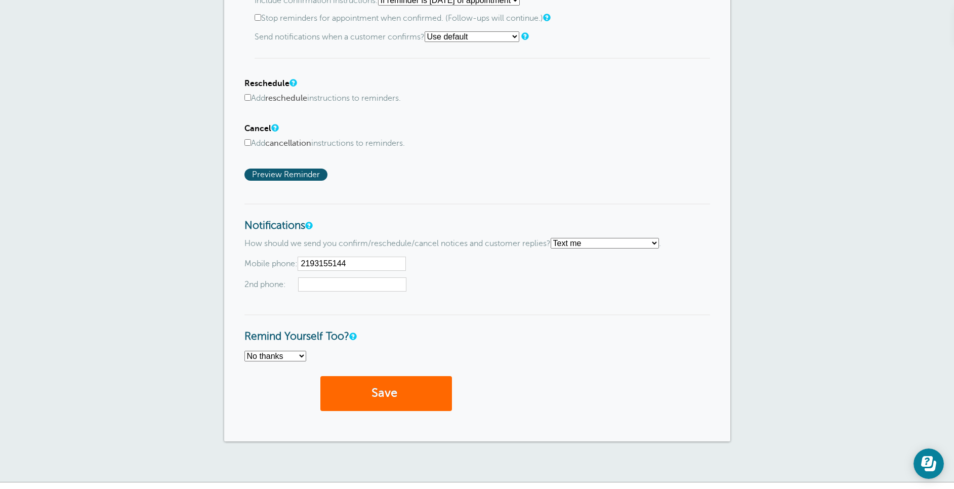
select select "4"
click at [245, 351] on select "No thanks Yes, text me Yes, email me" at bounding box center [276, 356] width 62 height 11
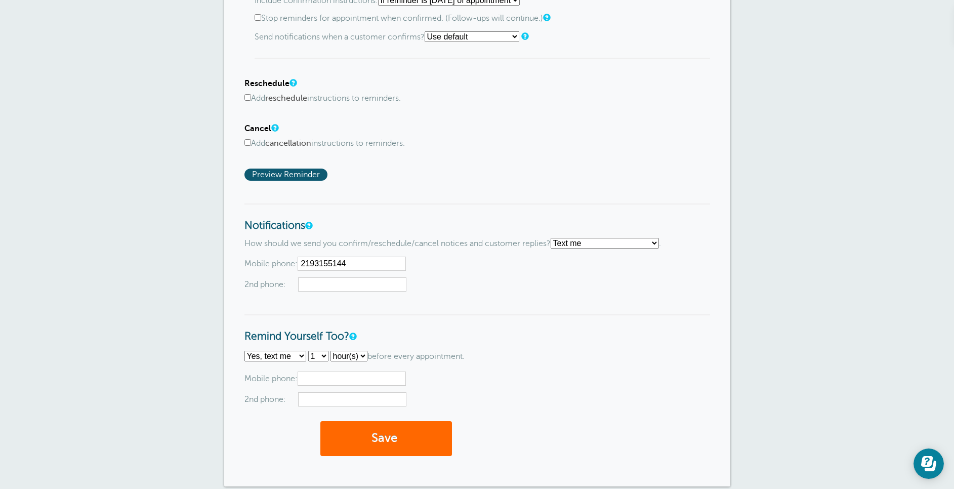
click at [309, 373] on input "text" at bounding box center [352, 379] width 108 height 14
type input "2193155144"
click at [479, 389] on div "Email addresses (one per line): realtalk4realchange@gmail.com Mobile phone: 219…" at bounding box center [478, 389] width 466 height 35
click at [419, 434] on button "Save" at bounding box center [386, 438] width 132 height 35
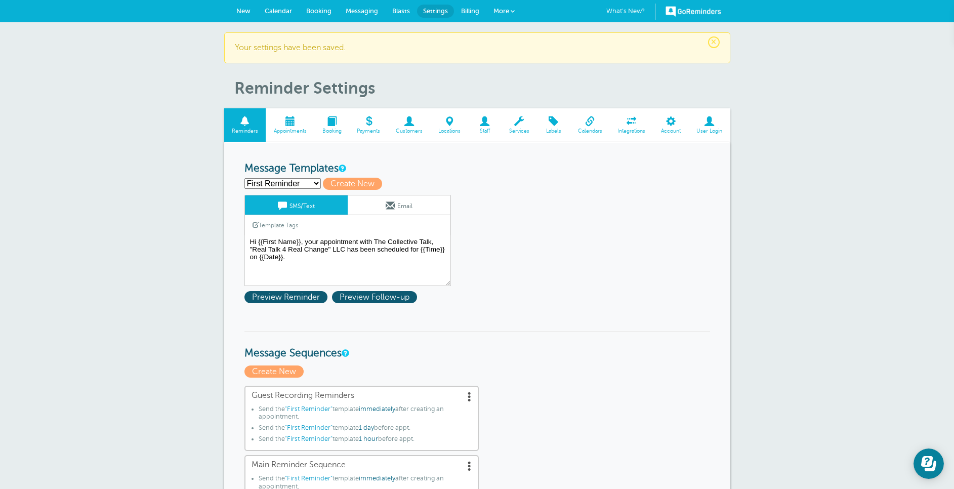
click at [248, 9] on span "New" at bounding box center [243, 11] width 14 height 8
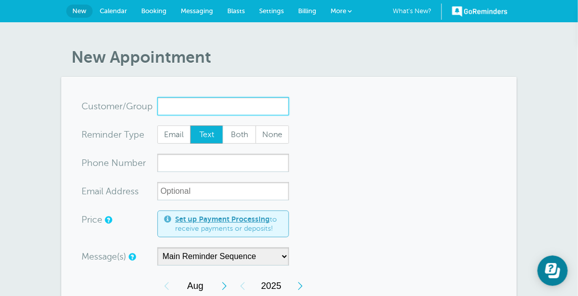
click at [213, 101] on input "x-no-autofill" at bounding box center [223, 106] width 132 height 18
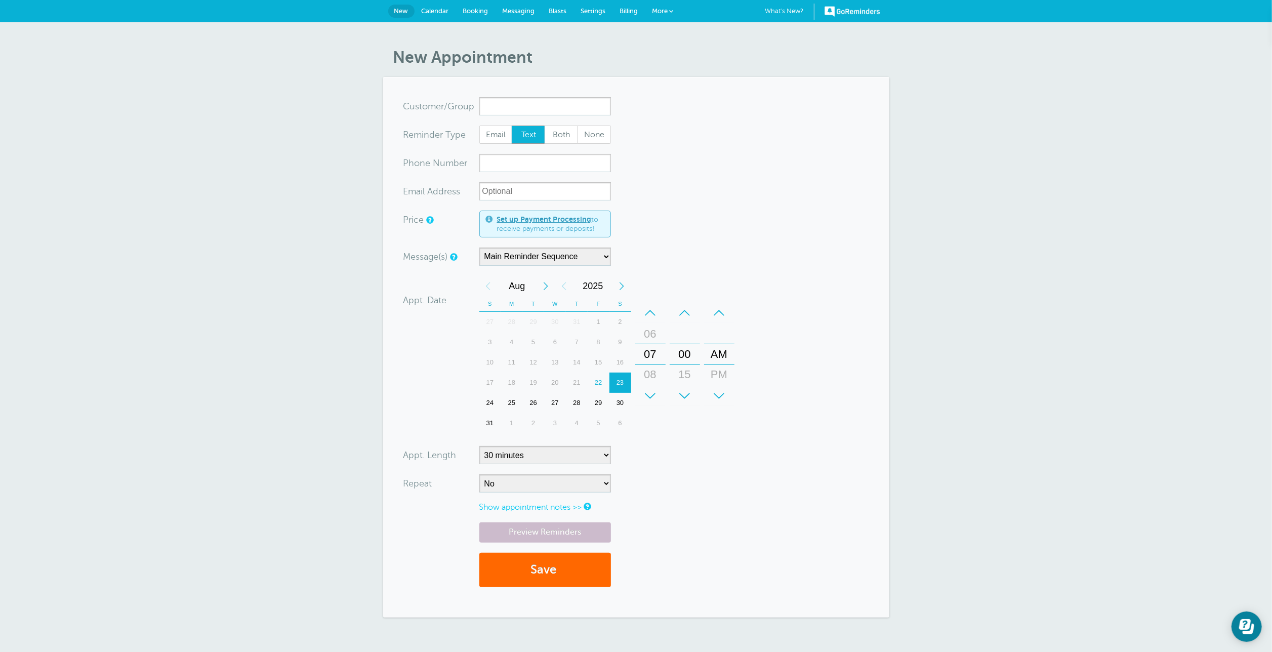
drag, startPoint x: 556, startPoint y: 0, endPoint x: 130, endPoint y: 195, distance: 468.7
click at [130, 195] on div "New Appointment You are creating a new customer. To use an existing customer se…" at bounding box center [636, 340] width 1272 height 636
click at [513, 105] on input "x-no-autofill" at bounding box center [545, 106] width 132 height 18
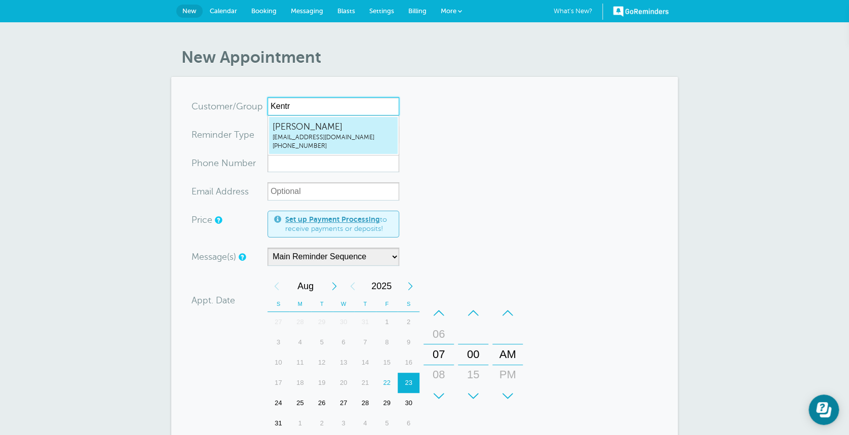
click at [332, 134] on span "[EMAIL_ADDRESS][DOMAIN_NAME]" at bounding box center [333, 137] width 122 height 9
type input "[EMAIL_ADDRESS]"
type input "[PERSON_NAME]"
type input "[PHONE_NUMBER]"
type input "[EMAIL_ADDRESS][DOMAIN_NAME]"
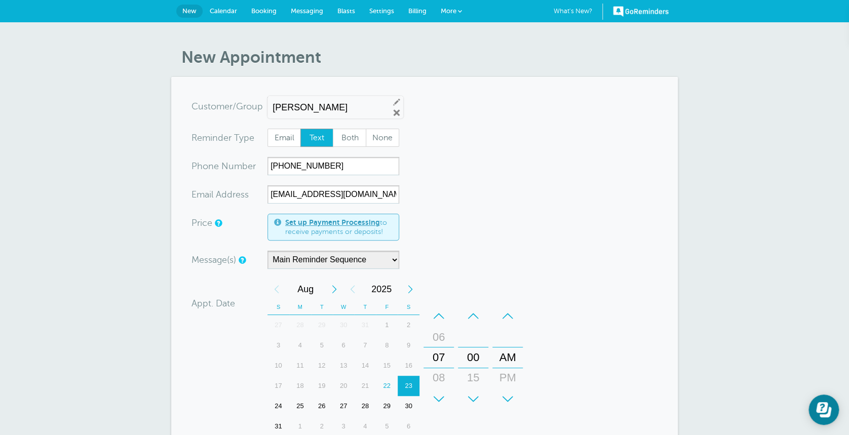
click at [323, 140] on span "Text" at bounding box center [317, 137] width 32 height 17
click at [300, 129] on input "Text" at bounding box center [300, 128] width 1 height 1
click at [386, 380] on div "22" at bounding box center [387, 386] width 22 height 20
click at [437, 381] on div "08" at bounding box center [438, 378] width 24 height 20
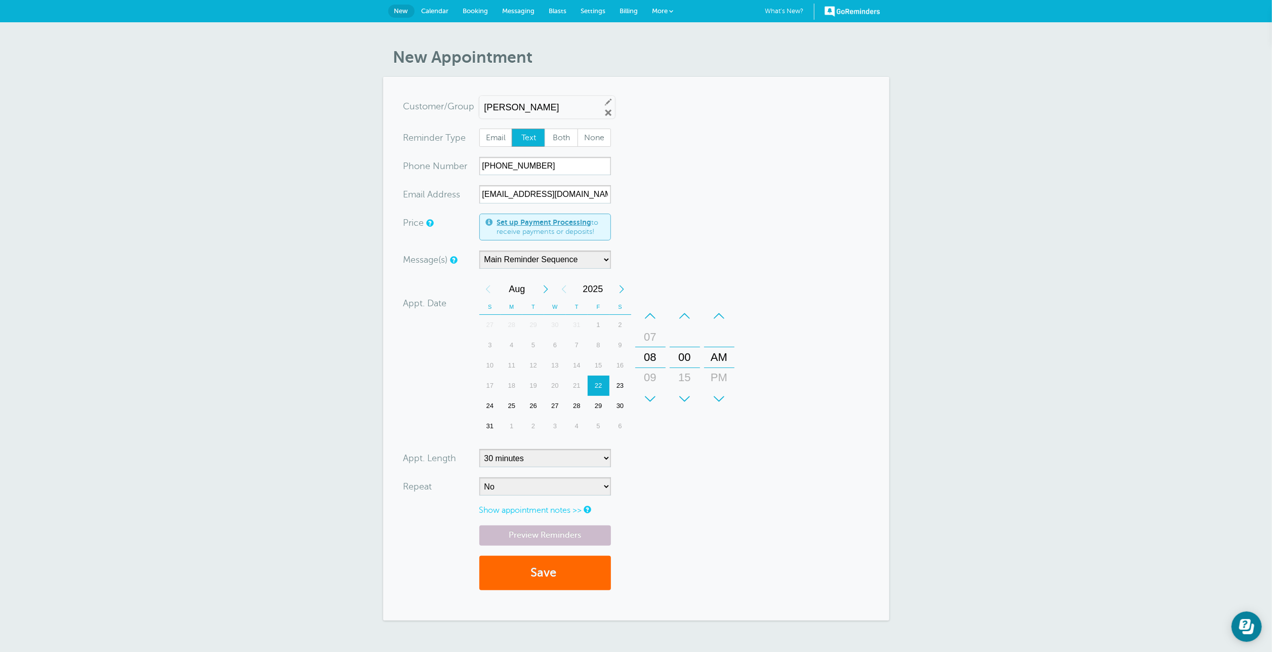
drag, startPoint x: 811, startPoint y: 5, endPoint x: 231, endPoint y: 266, distance: 636.3
click at [681, 358] on div "00" at bounding box center [685, 357] width 24 height 20
drag, startPoint x: 689, startPoint y: 389, endPoint x: 693, endPoint y: 351, distance: 37.6
click at [693, 351] on div "+ – Minutes 00 15 30 45" at bounding box center [685, 357] width 30 height 103
click at [682, 397] on div "+" at bounding box center [685, 399] width 30 height 20
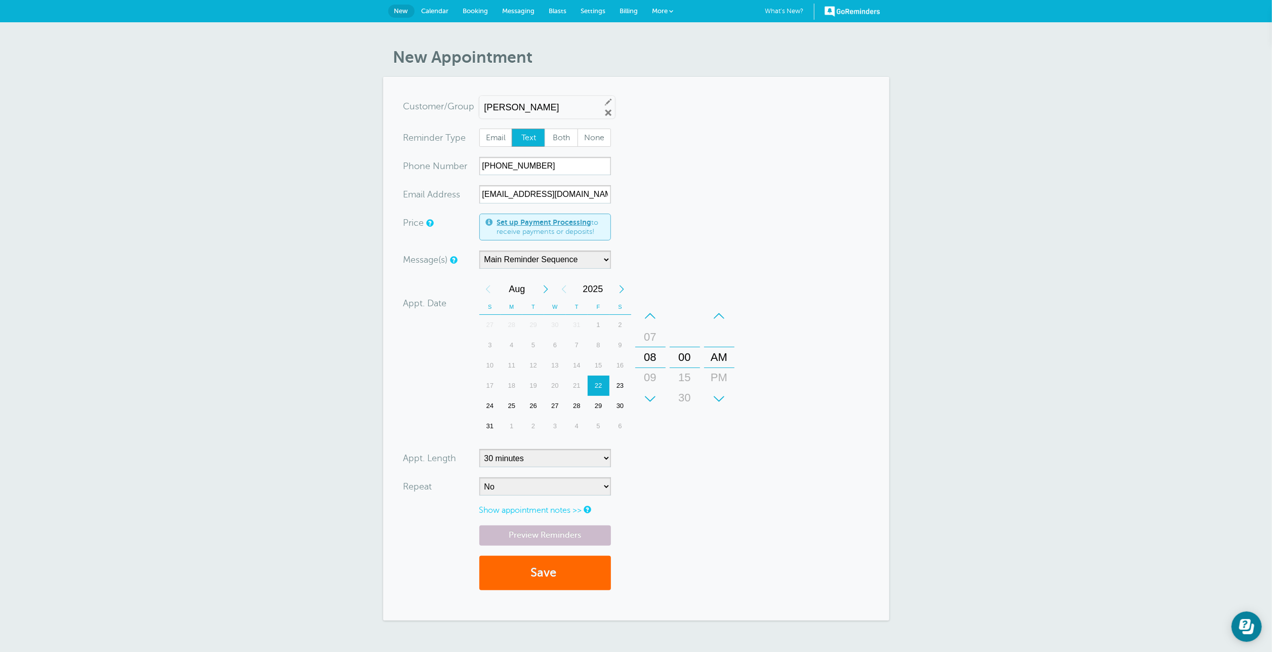
click at [683, 357] on div "00" at bounding box center [685, 357] width 24 height 20
click at [653, 313] on div "–" at bounding box center [650, 316] width 30 height 20
click at [656, 396] on div "+" at bounding box center [650, 399] width 30 height 20
